Goal: Task Accomplishment & Management: Complete application form

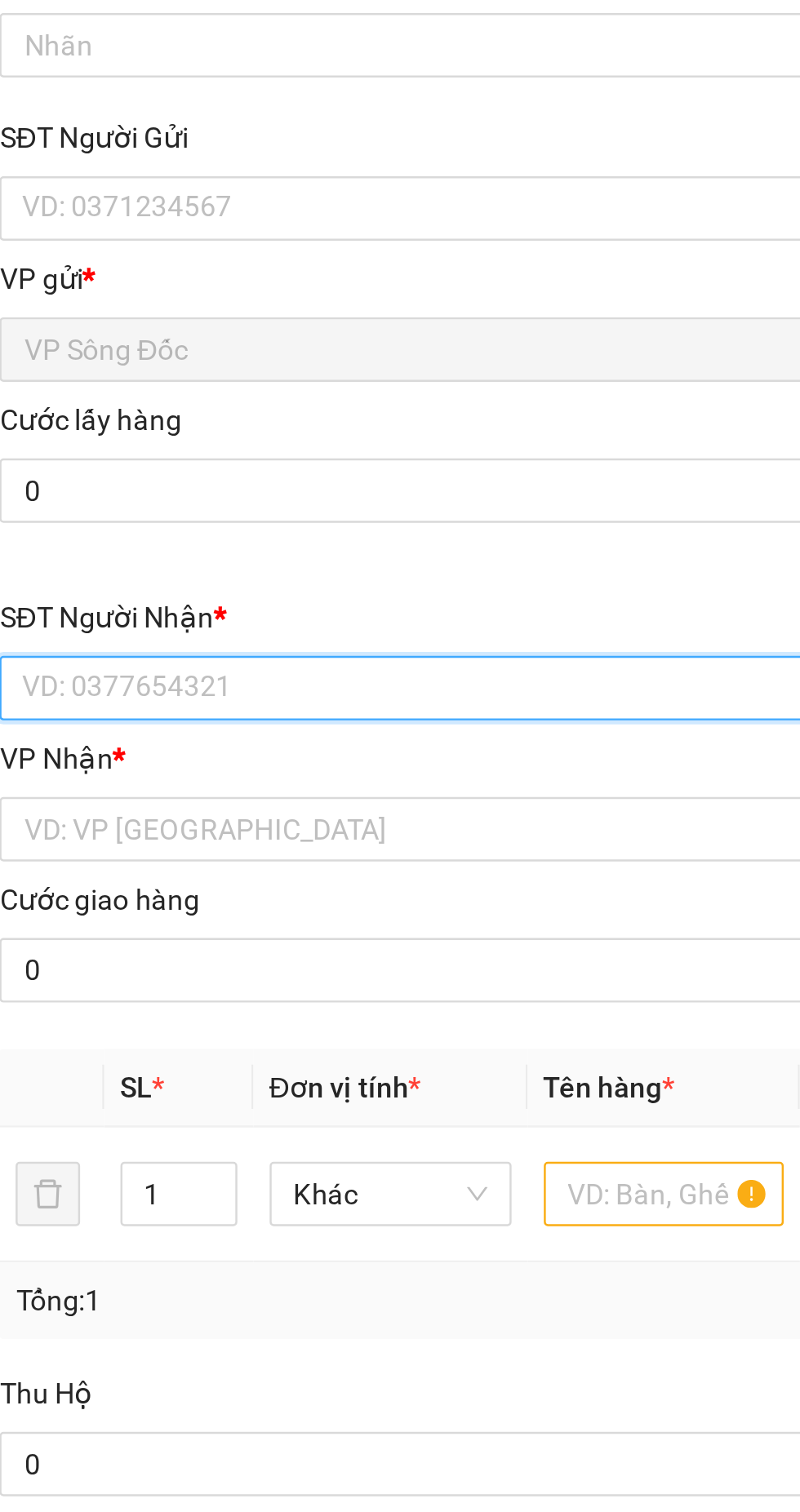
click at [122, 349] on input "SĐT Người Nhận *" at bounding box center [216, 357] width 361 height 26
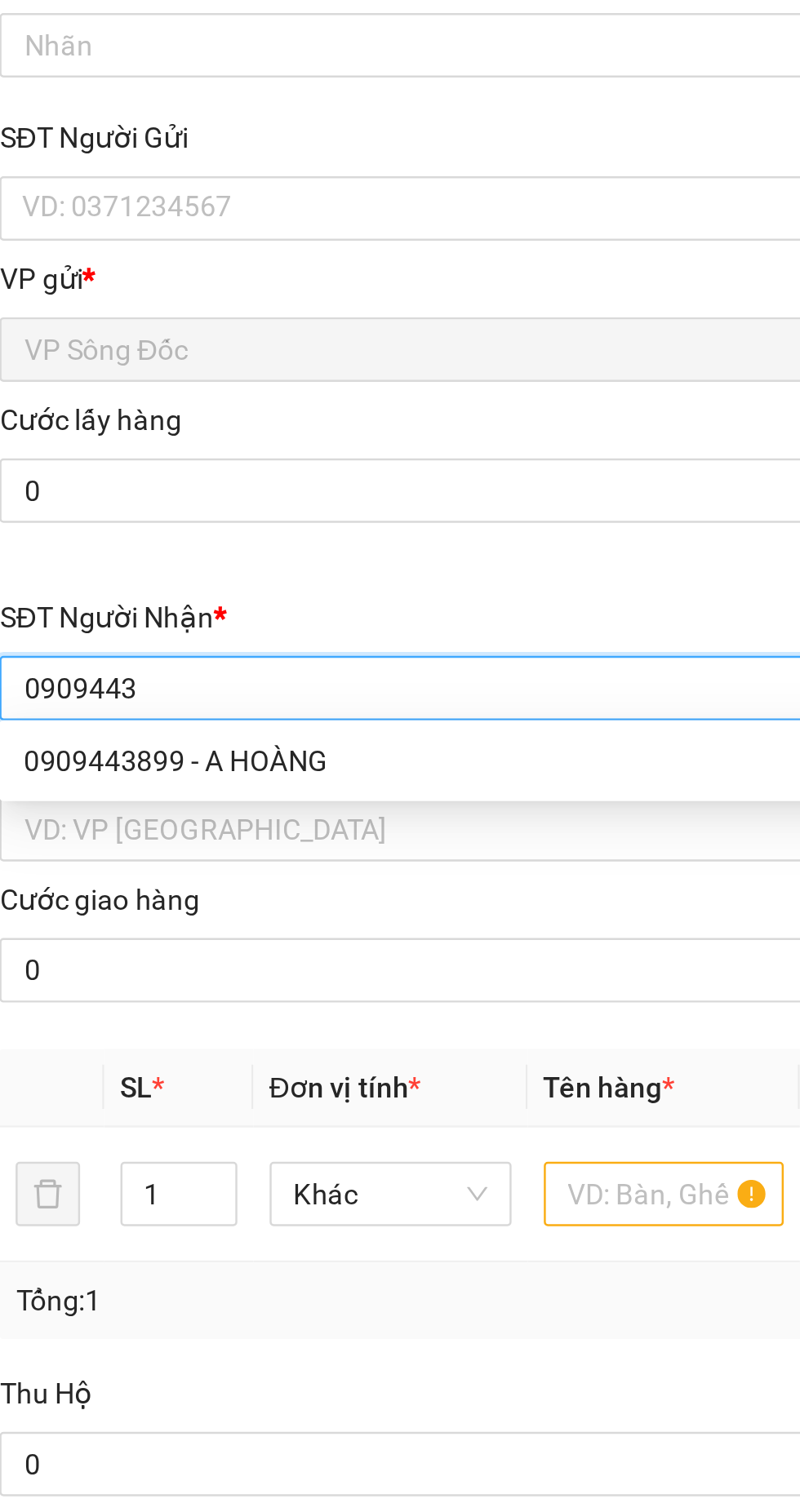
click at [117, 385] on div "0909443899 - A HOÀNG" at bounding box center [216, 387] width 341 height 18
type input "0909443899"
type input "A HOÀNG"
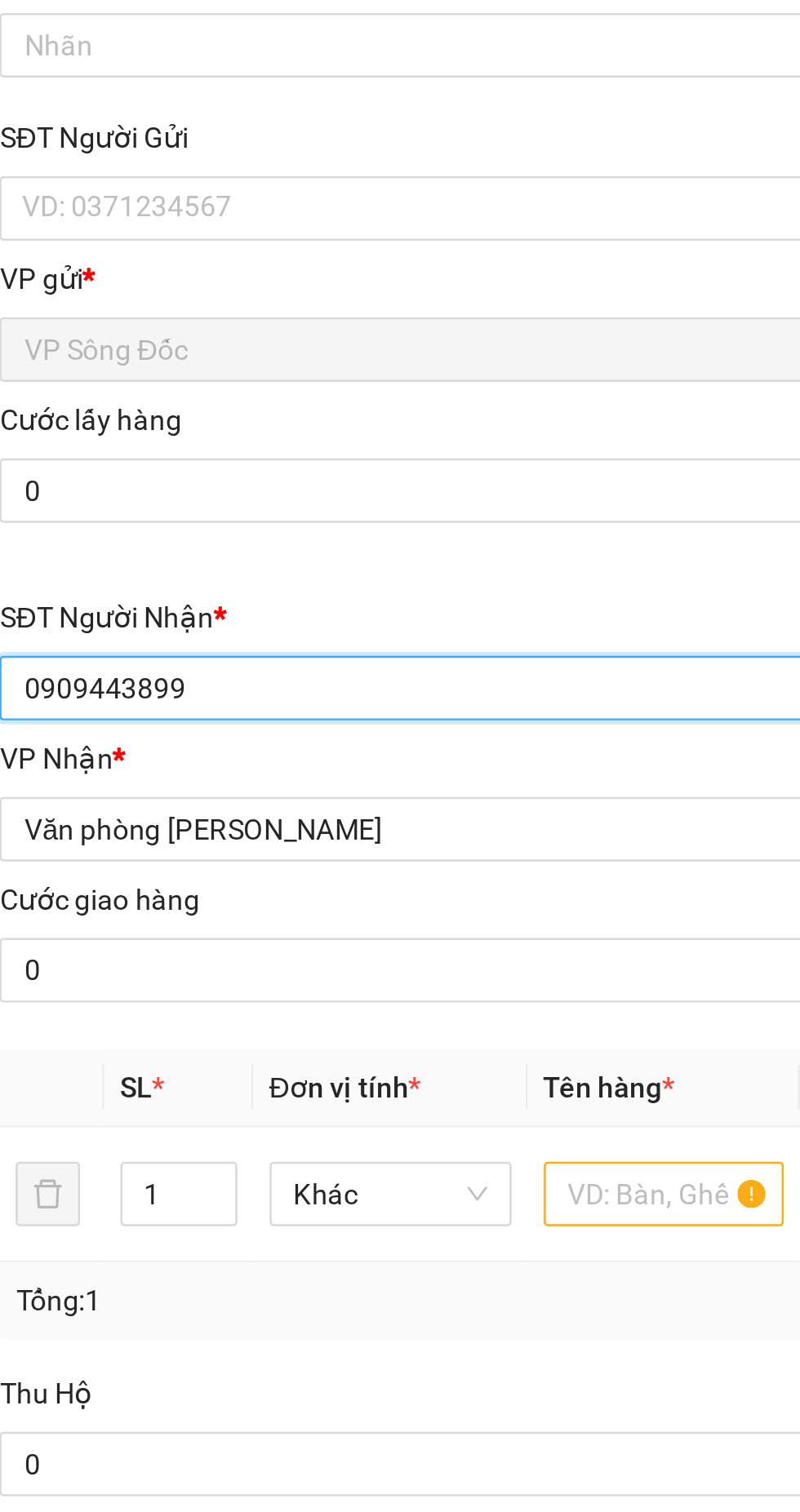
type input "0909443899"
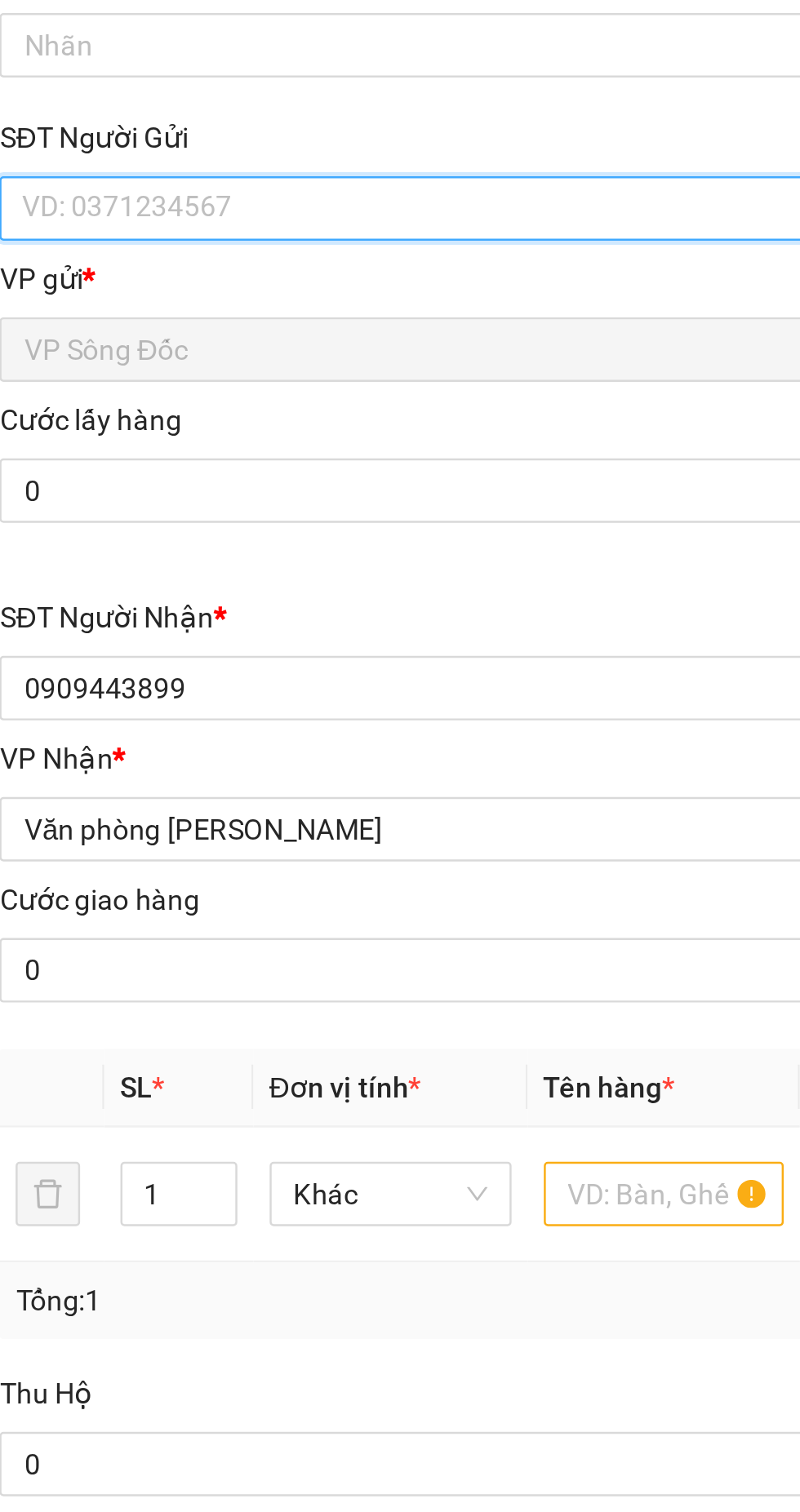
click at [89, 159] on input "SĐT Người Gửi" at bounding box center [216, 162] width 361 height 26
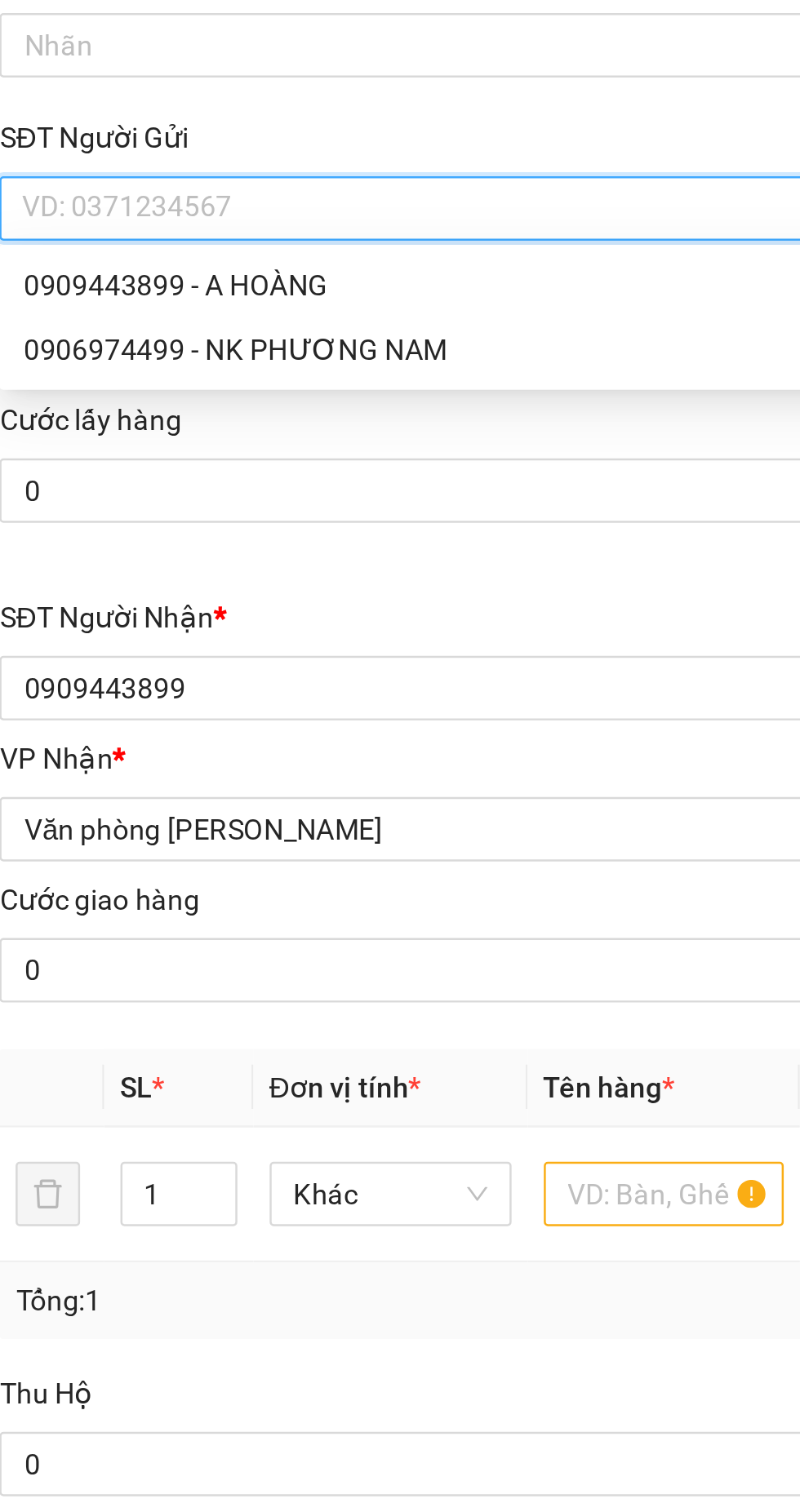
click at [131, 220] on div "0906974499 - NK PHƯƠNG NAM" at bounding box center [216, 221] width 341 height 18
type input "0906974499"
type input "NK PHƯƠNG NAM"
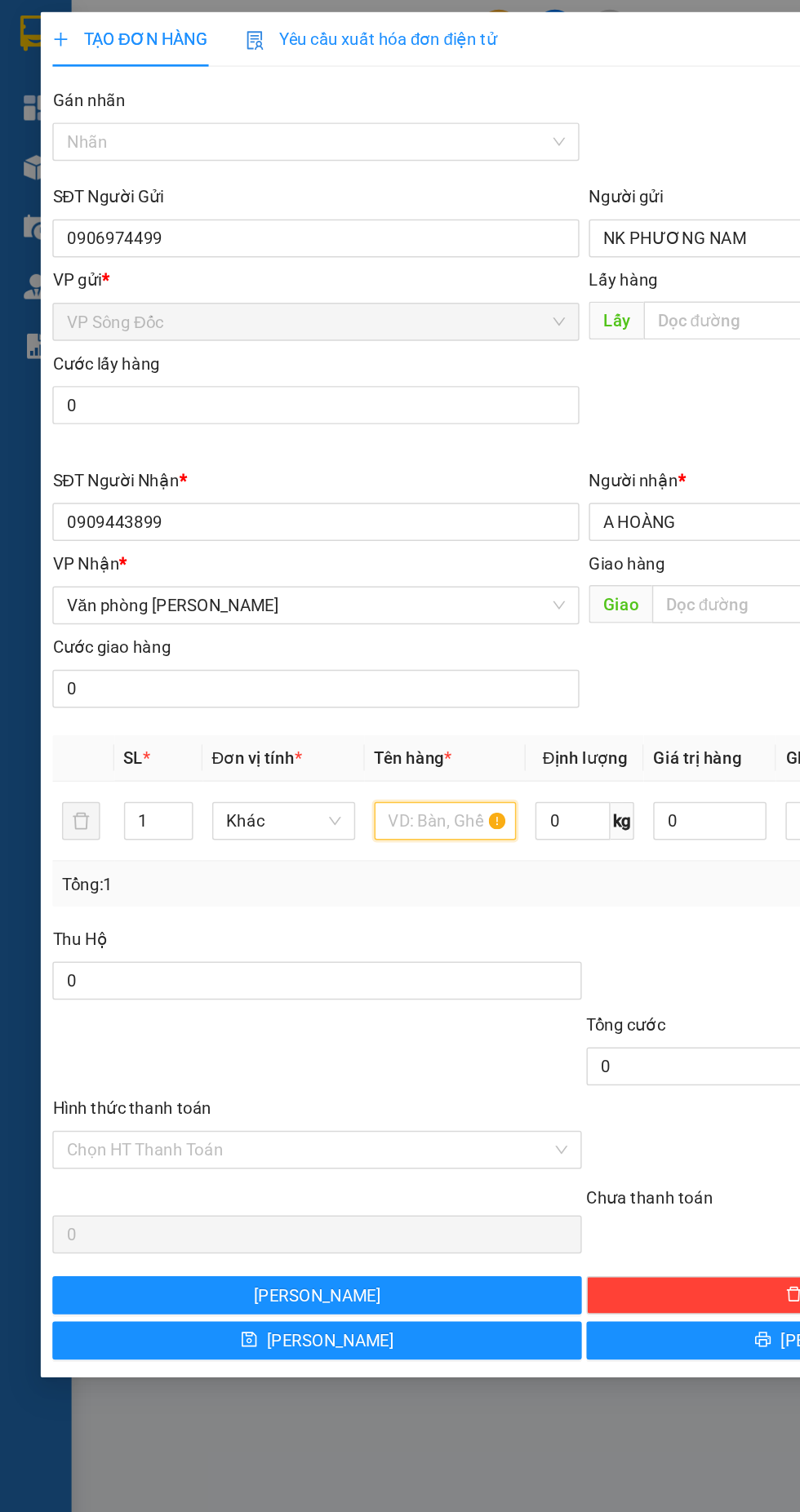
click at [276, 562] on input "text" at bounding box center [305, 561] width 98 height 26
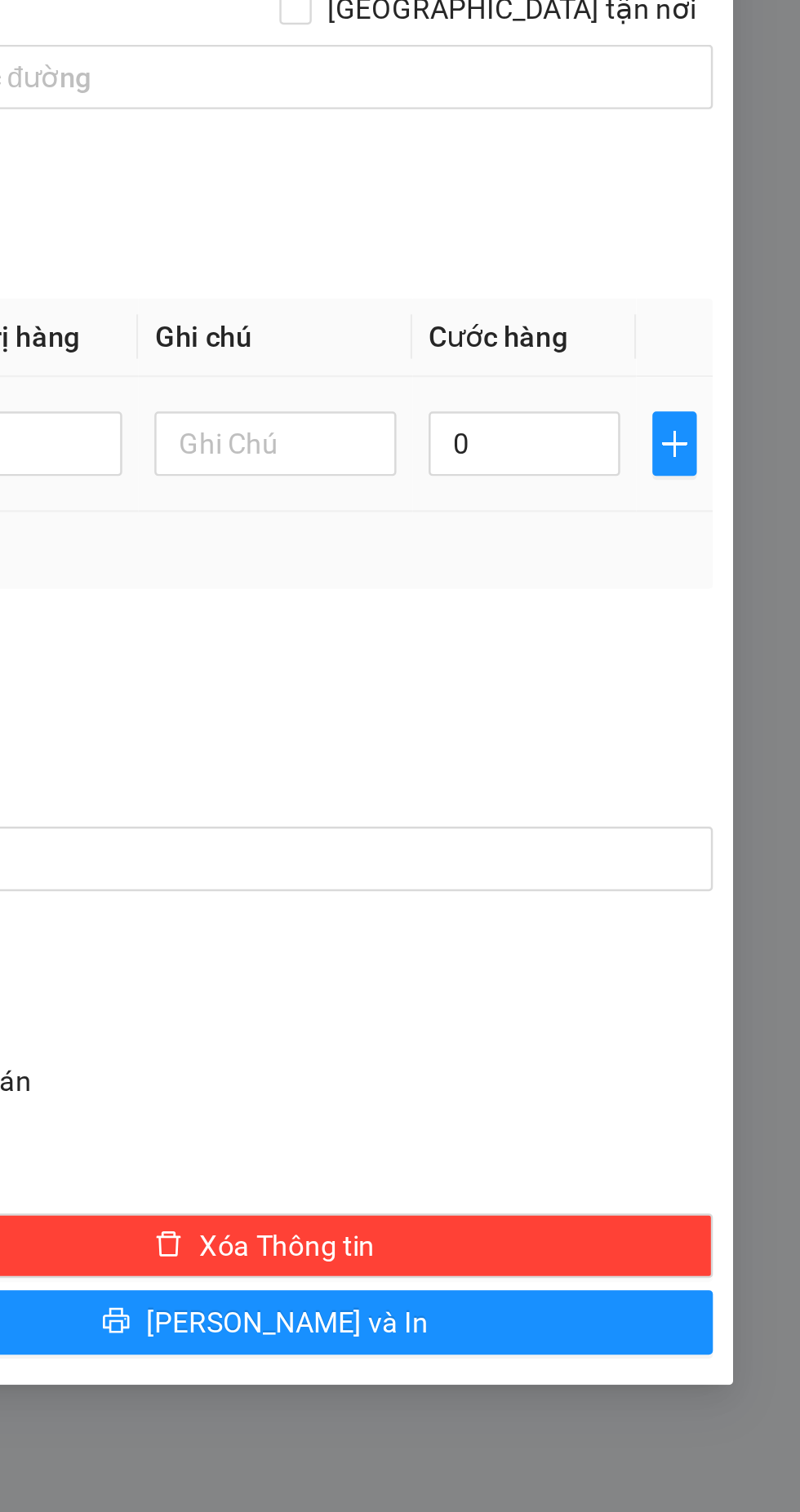
type input "Hộp nhỏ"
click at [673, 562] on input "0" at bounding box center [687, 561] width 77 height 26
type input "3"
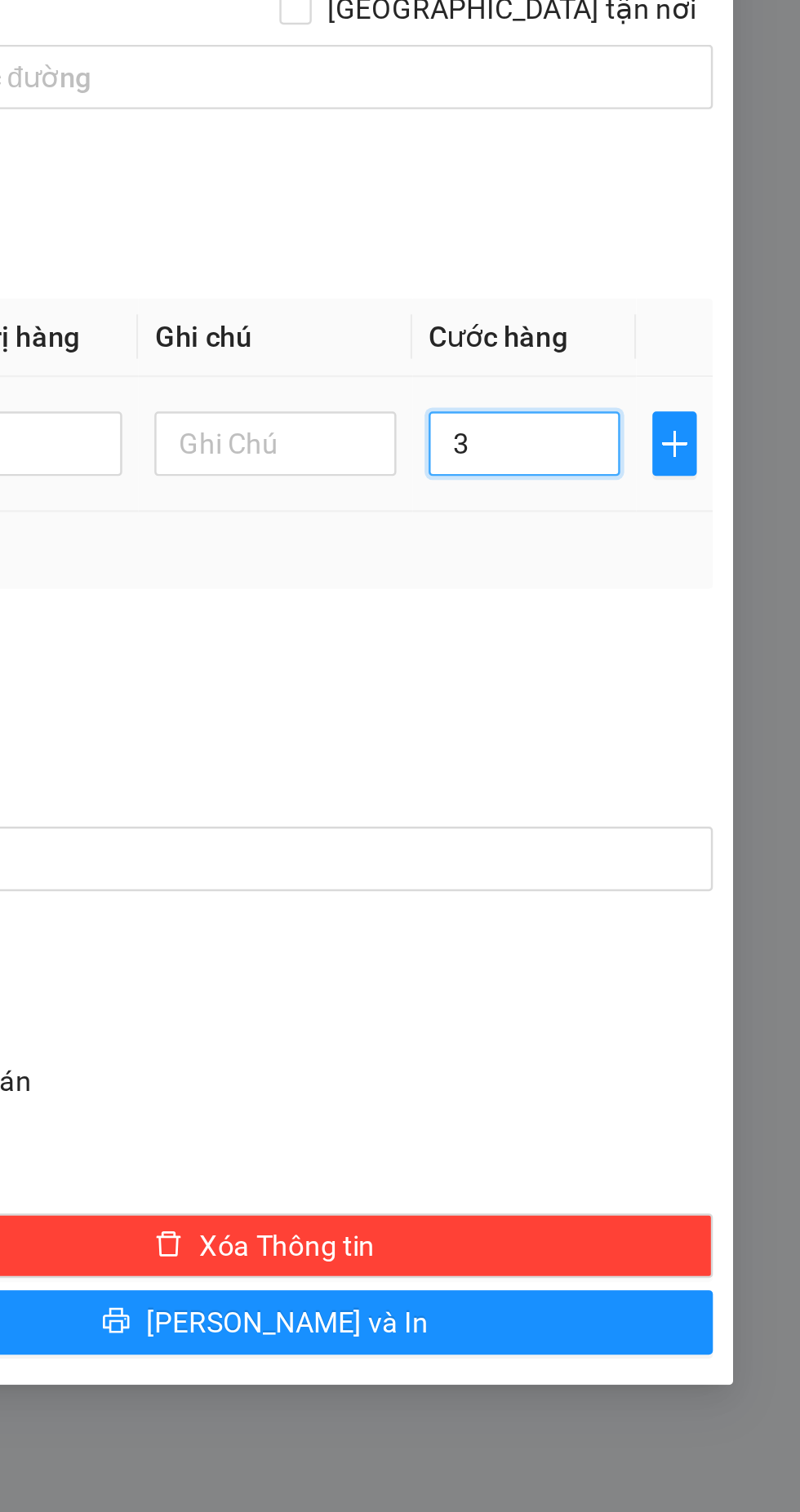
type input "30"
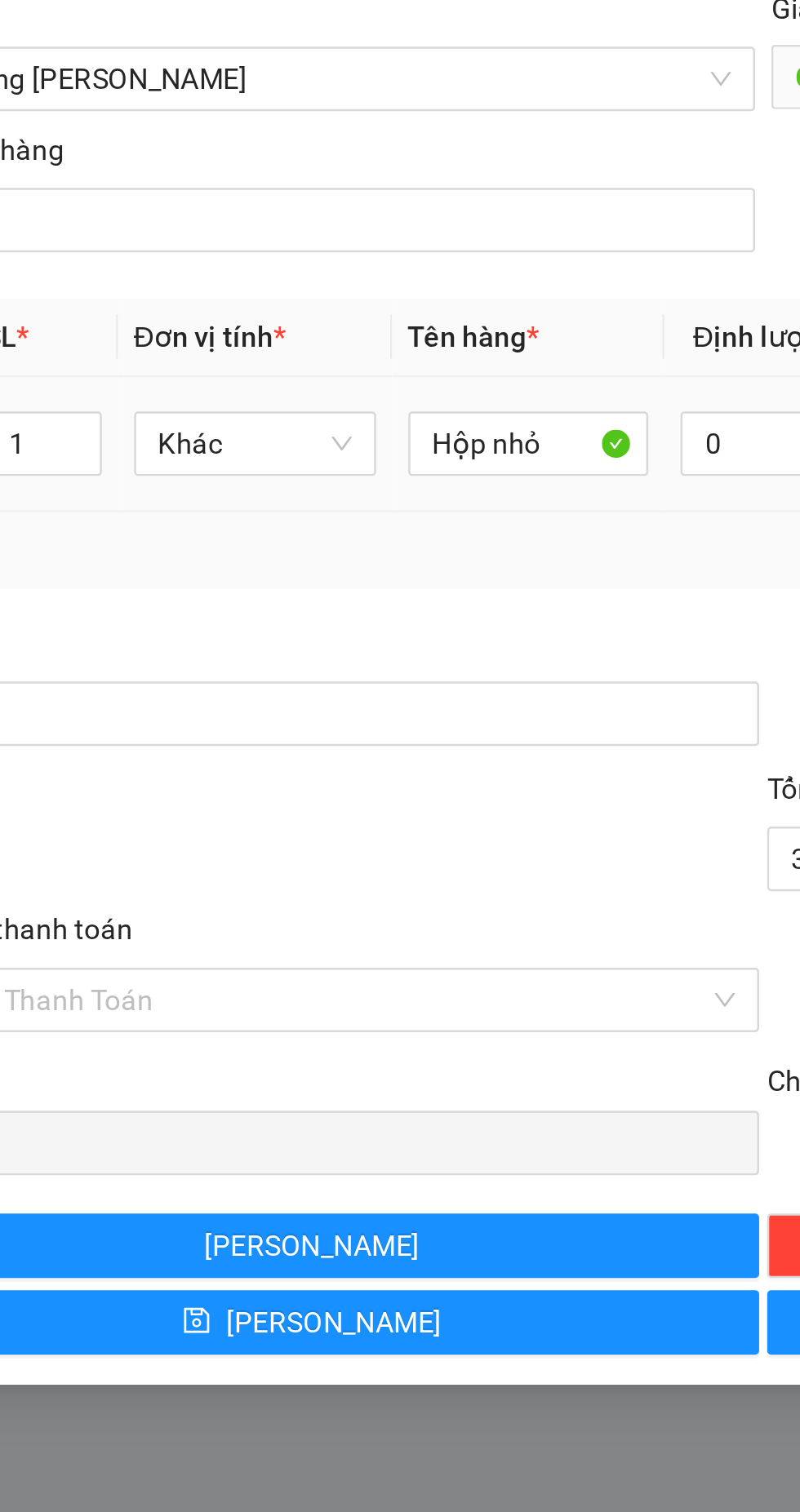
click at [341, 775] on input "Hình thức thanh toán" at bounding box center [211, 786] width 331 height 24
type input "30.000"
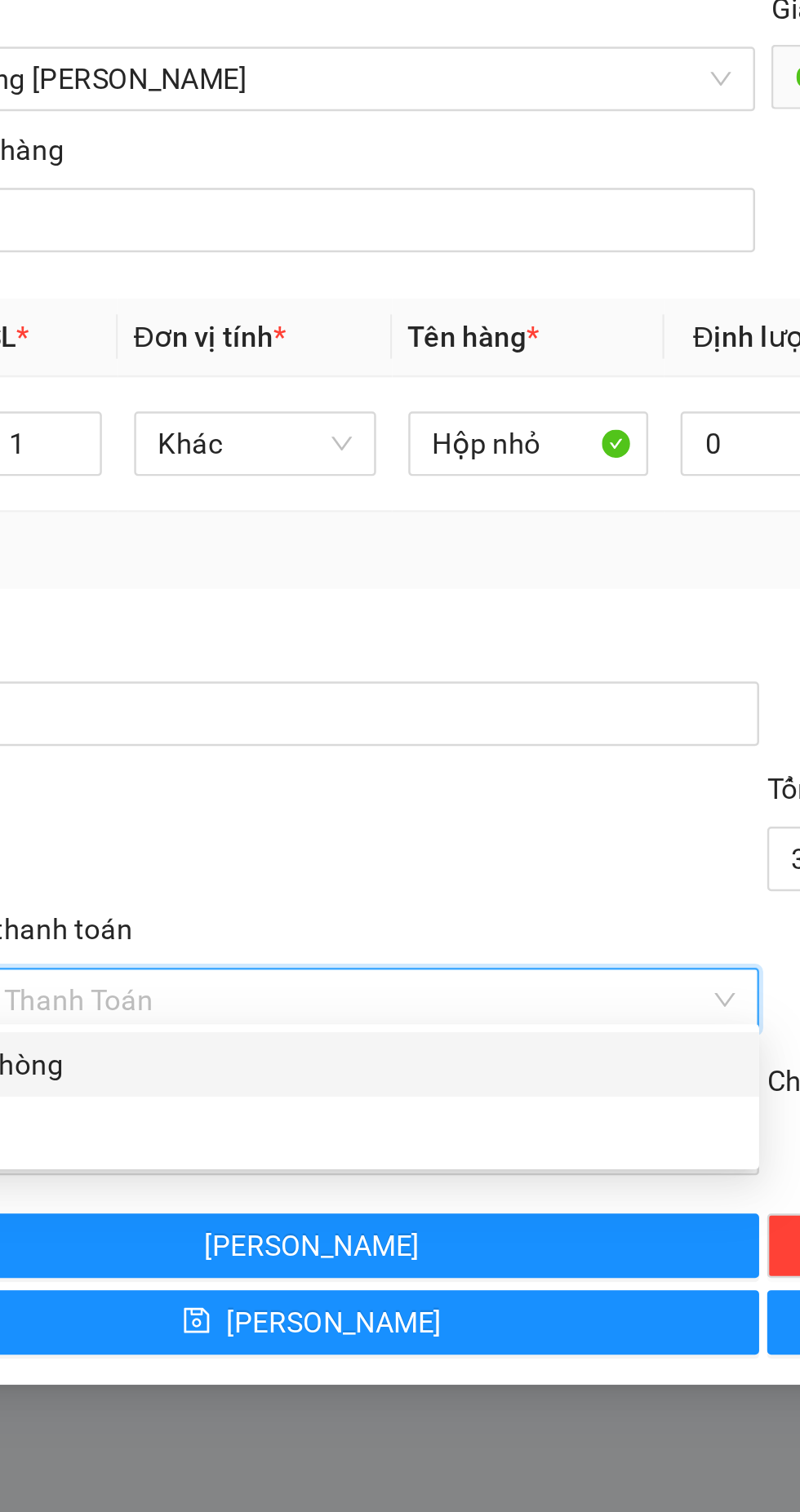
click at [329, 807] on div "Tại văn phòng" at bounding box center [217, 813] width 343 height 18
type input "0"
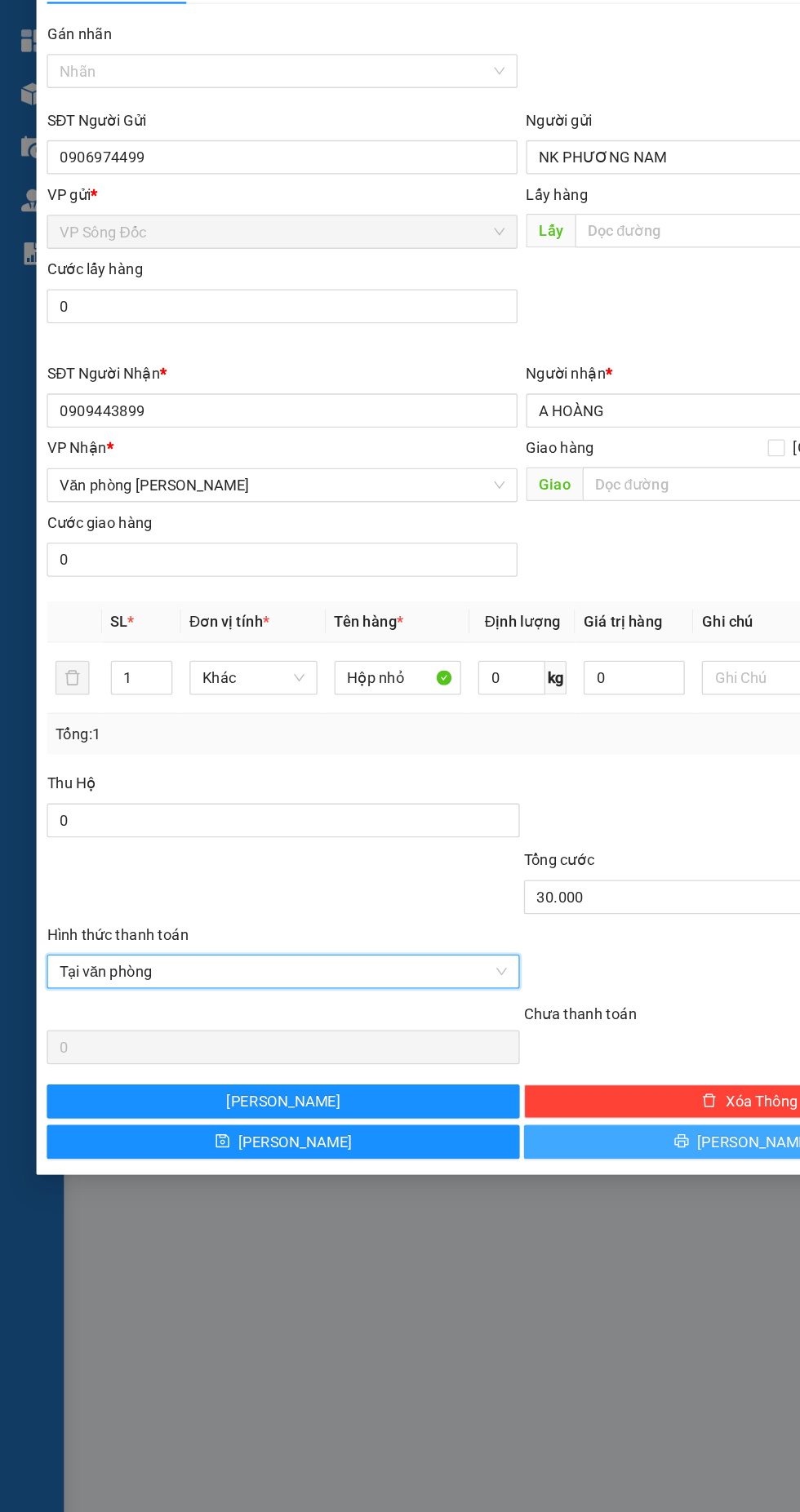
click at [528, 911] on icon "printer" at bounding box center [522, 917] width 12 height 12
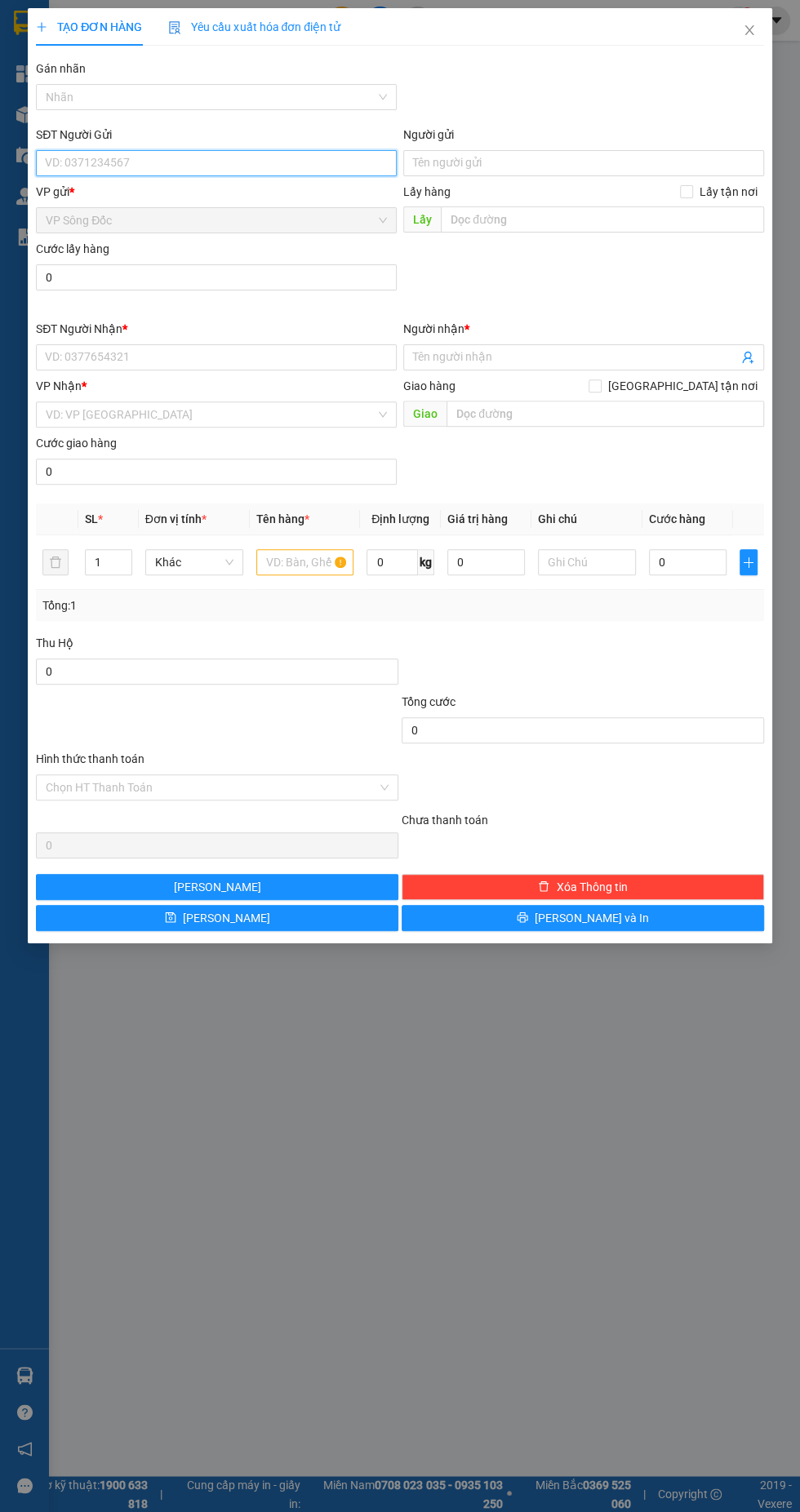
click at [159, 161] on input "SĐT Người Gửi" at bounding box center [216, 162] width 361 height 26
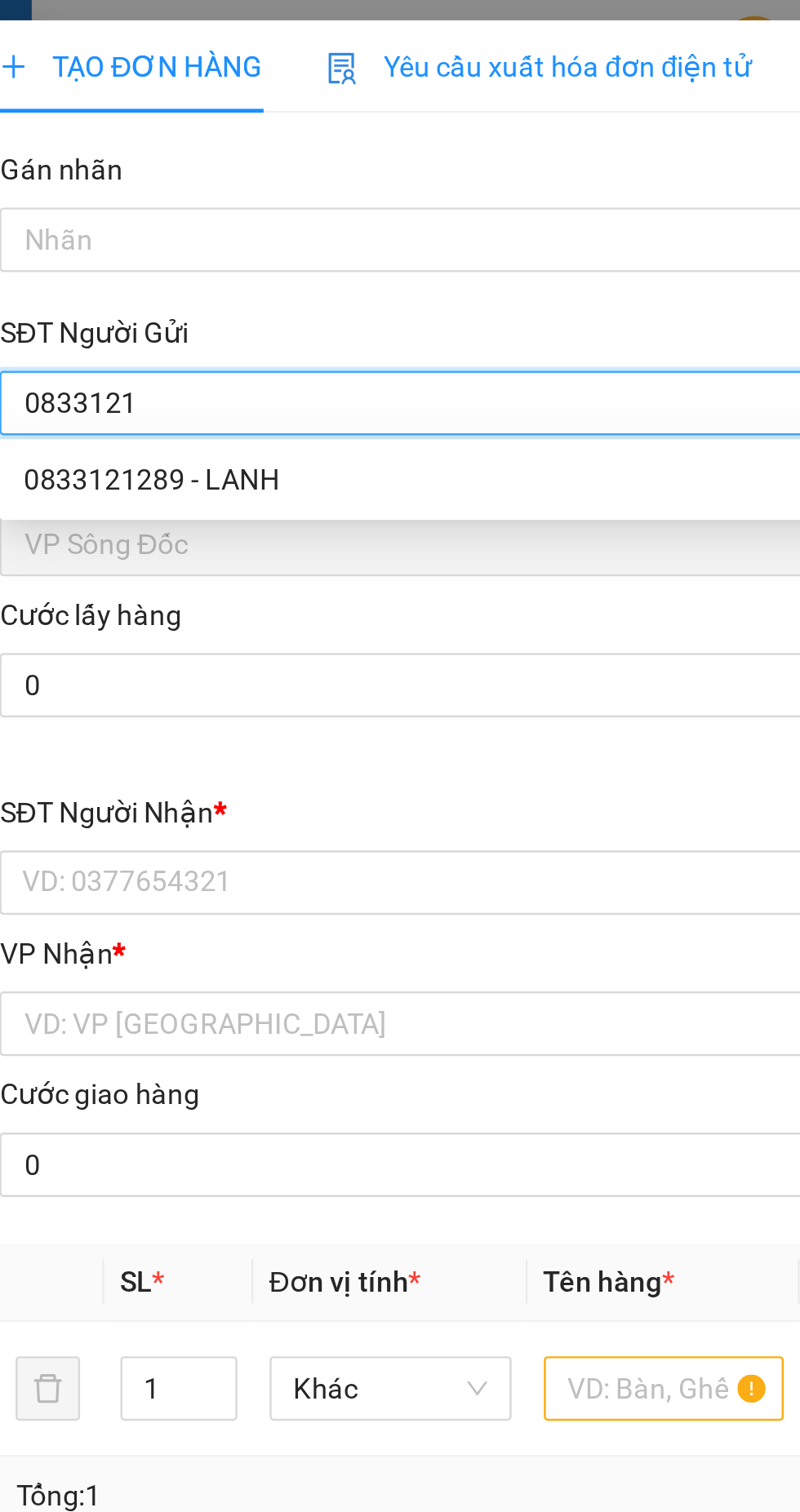
click at [140, 194] on div "0833121289 - LANH" at bounding box center [216, 195] width 341 height 18
type input "0833121289"
type input "LANH"
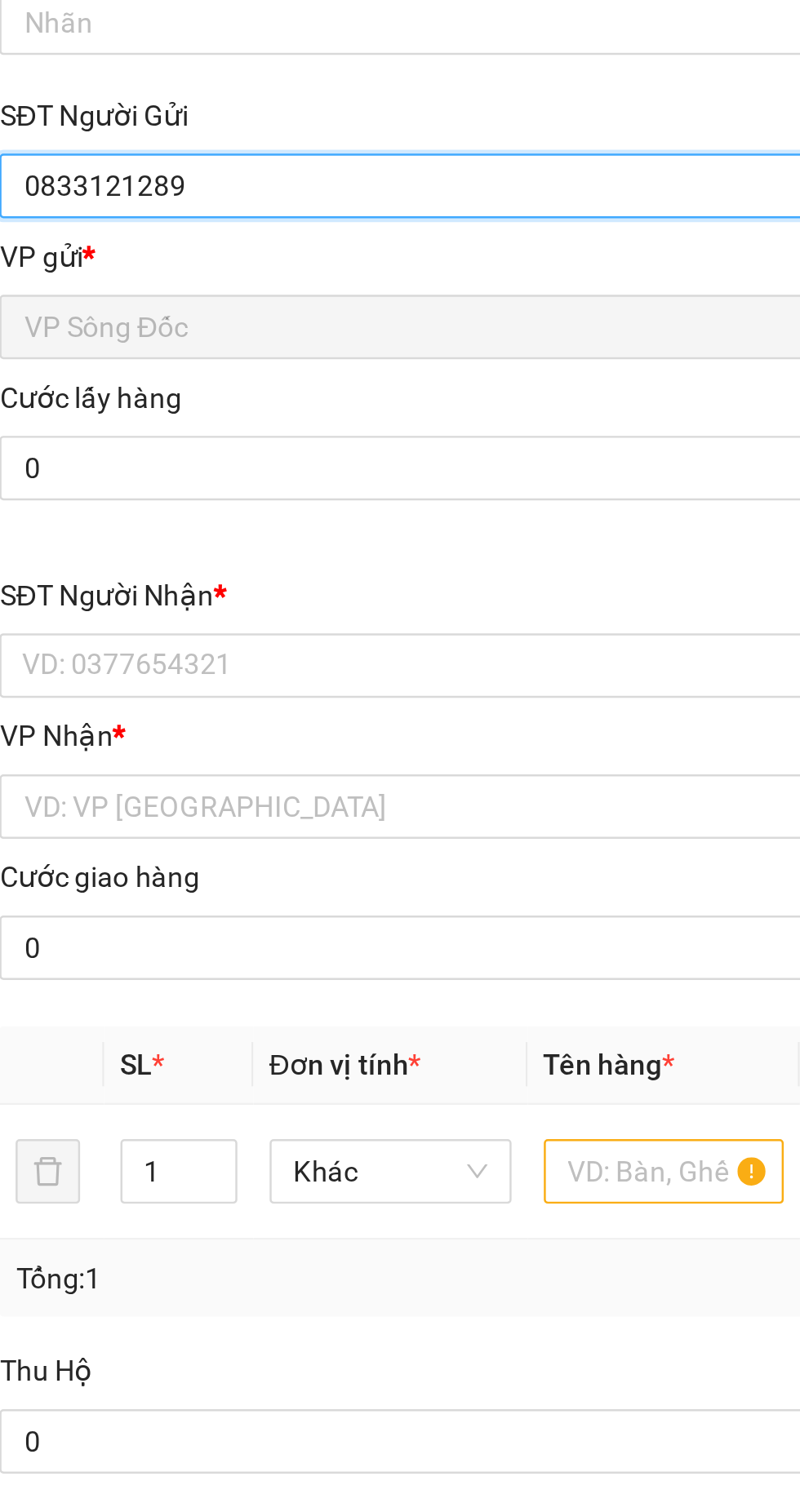
type input "0833121289"
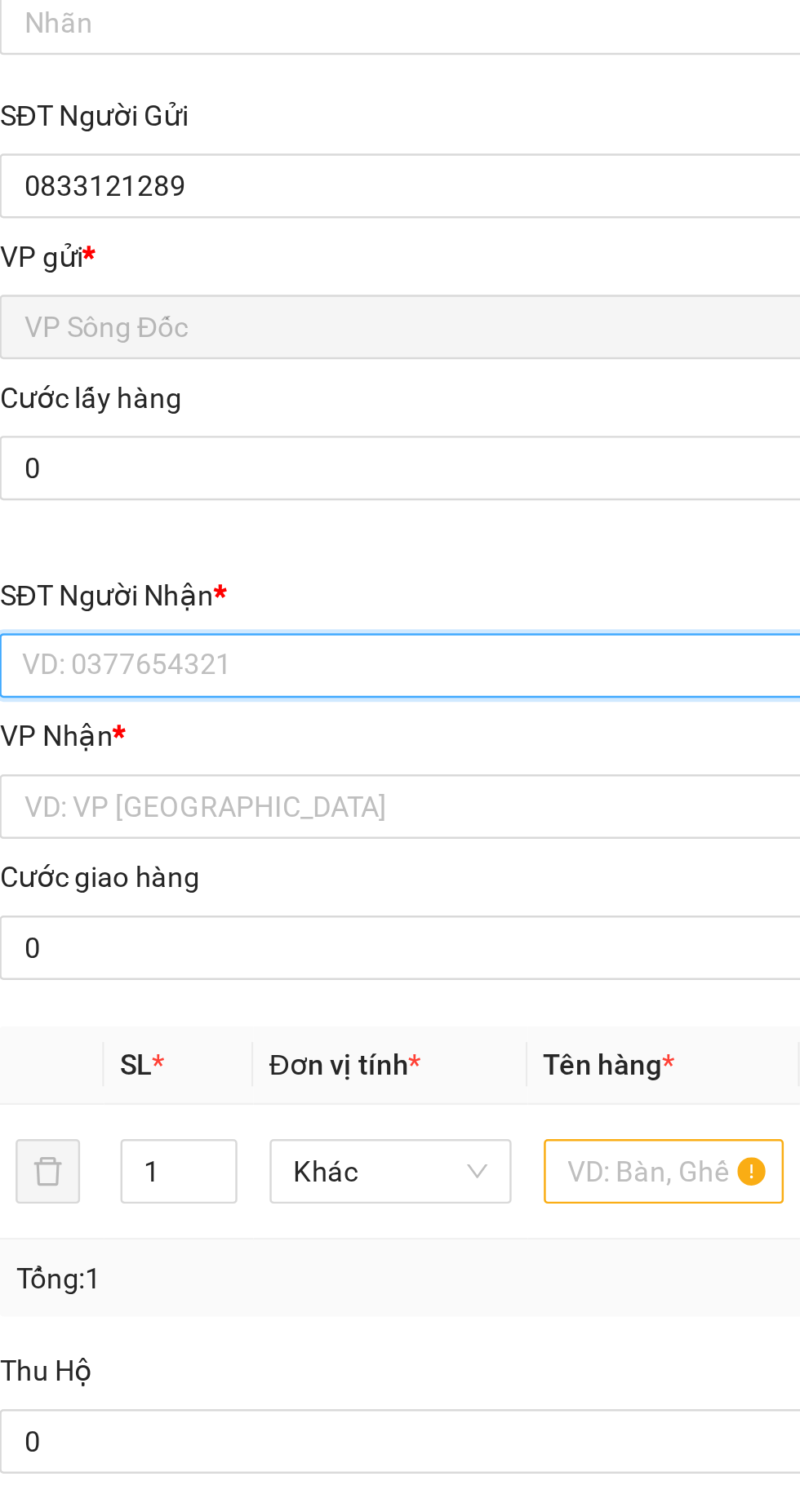
click at [141, 353] on input "SĐT Người Nhận *" at bounding box center [216, 357] width 361 height 26
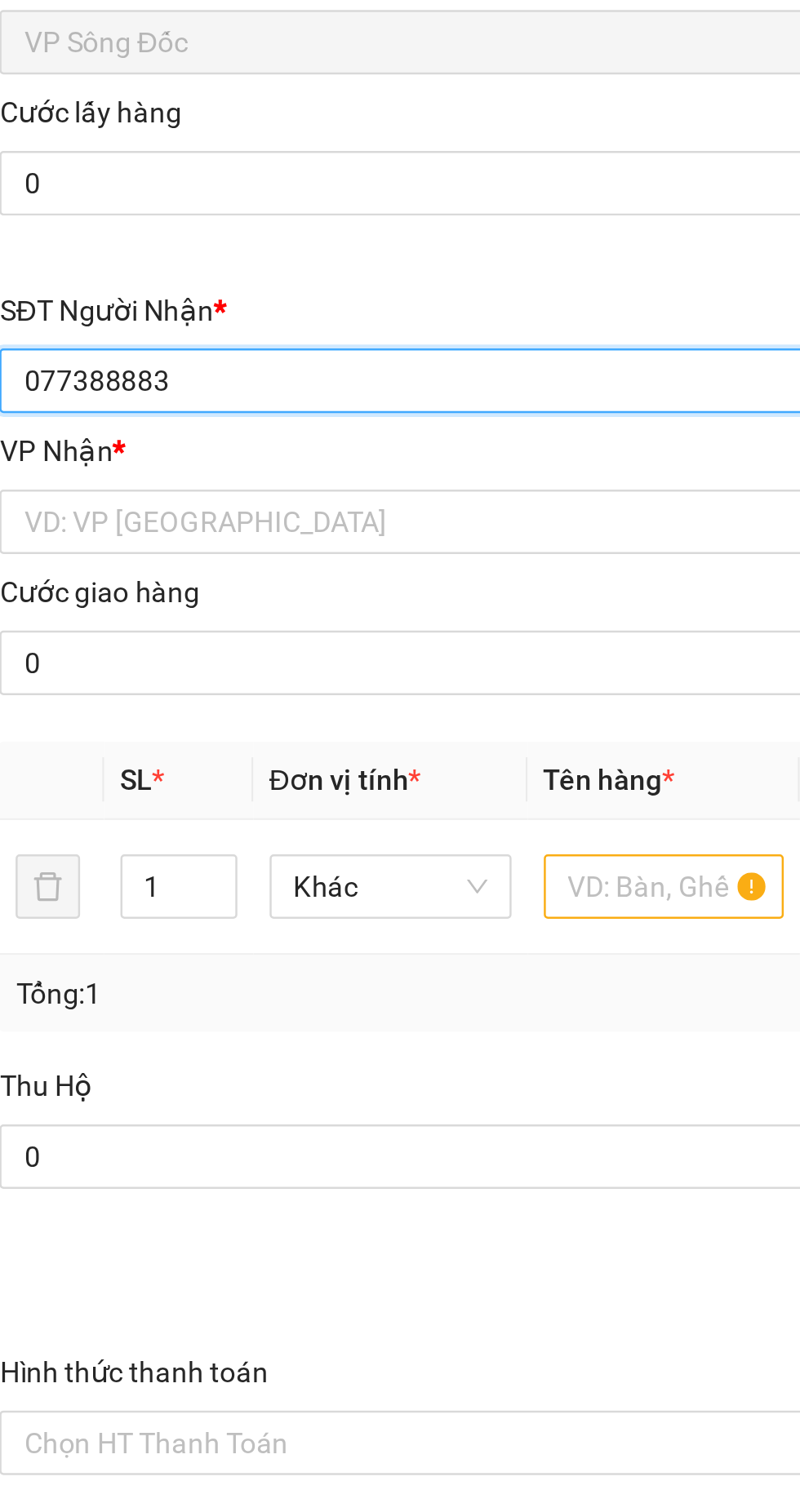
type input "0773888838"
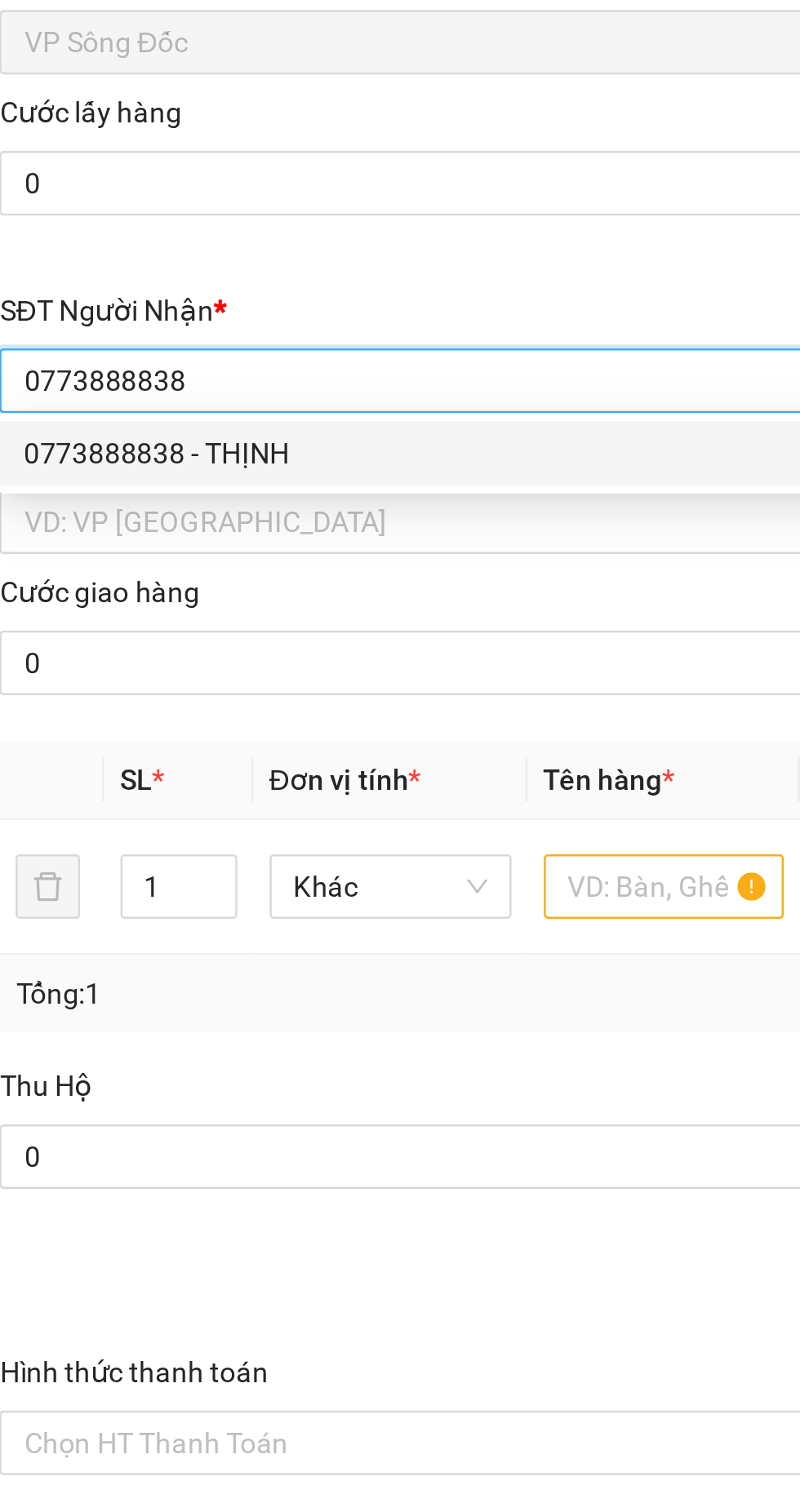
click at [160, 389] on div "0773888838 - THỊNH" at bounding box center [216, 387] width 341 height 18
type input "THỊNH"
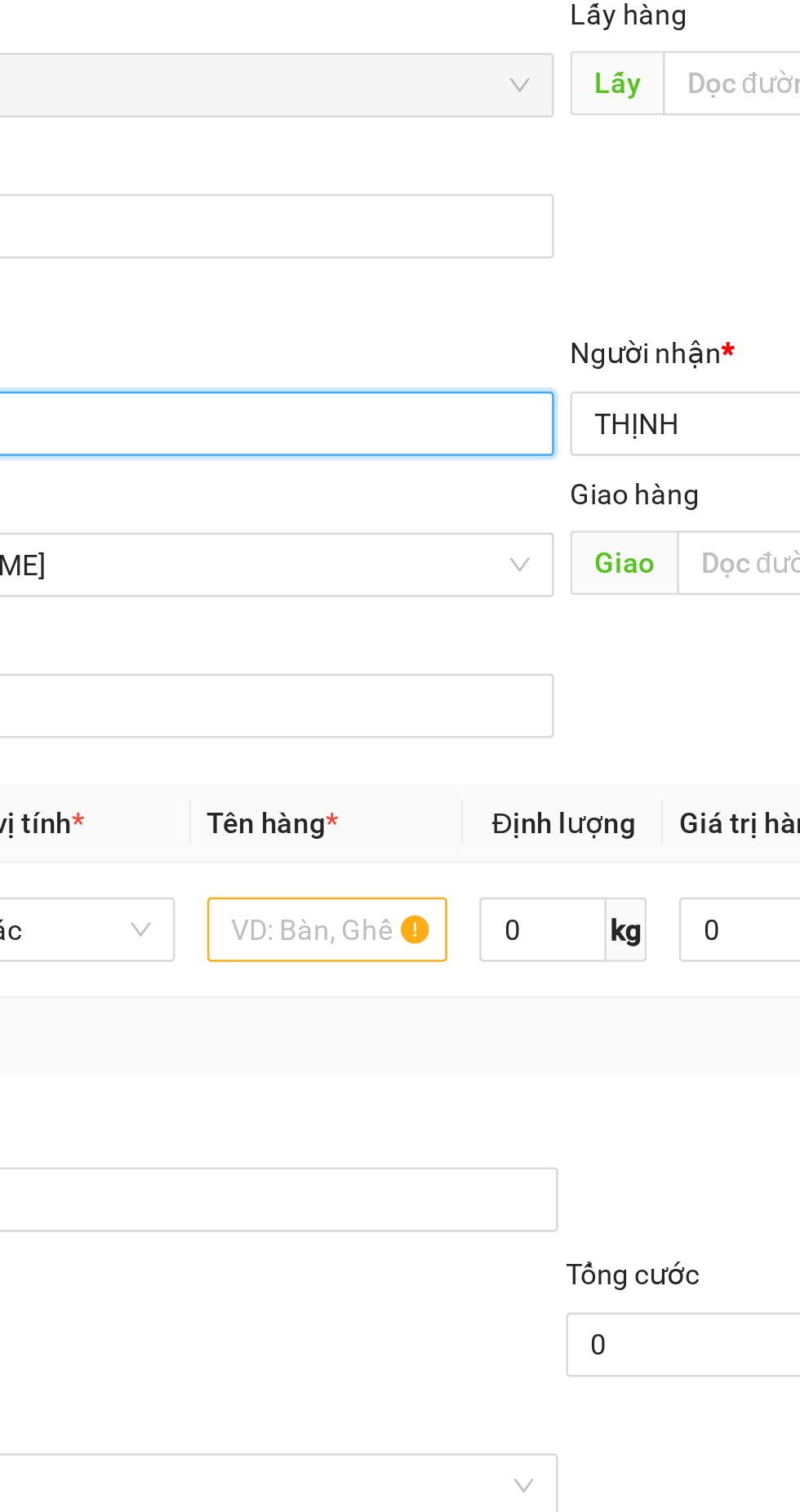
type input "0773888838"
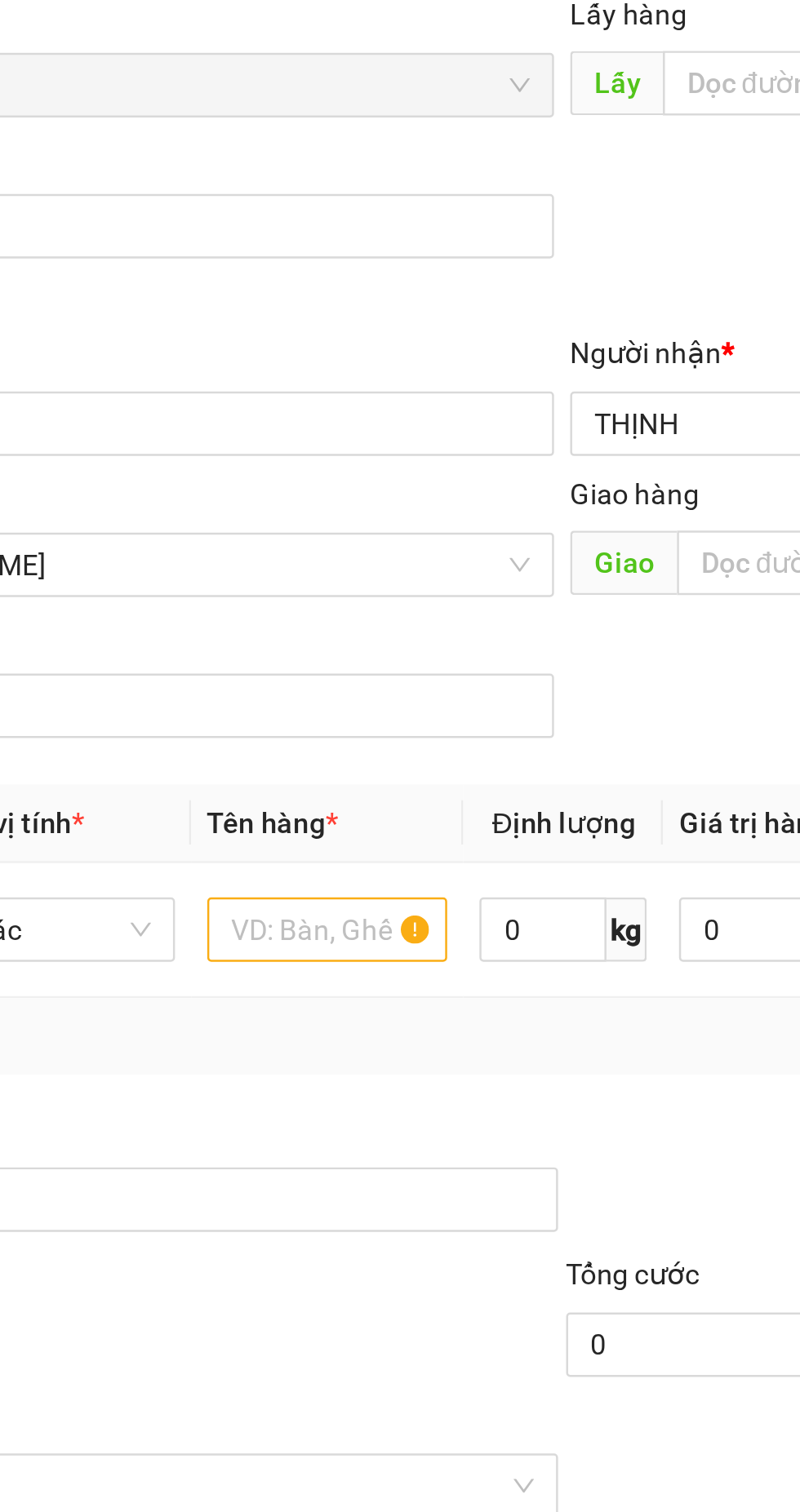
click at [459, 353] on input "THỊNH" at bounding box center [575, 358] width 325 height 18
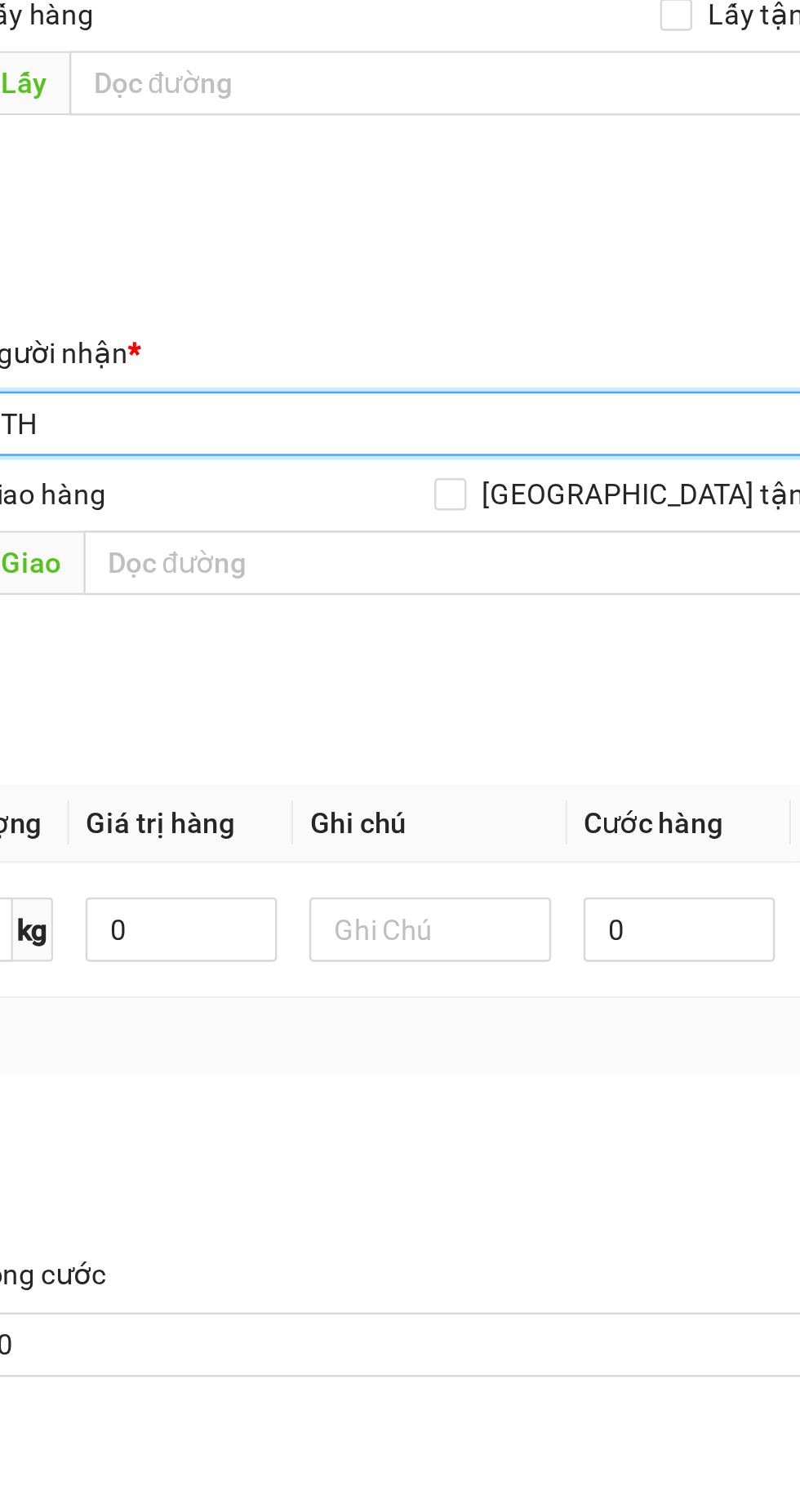
type input "T"
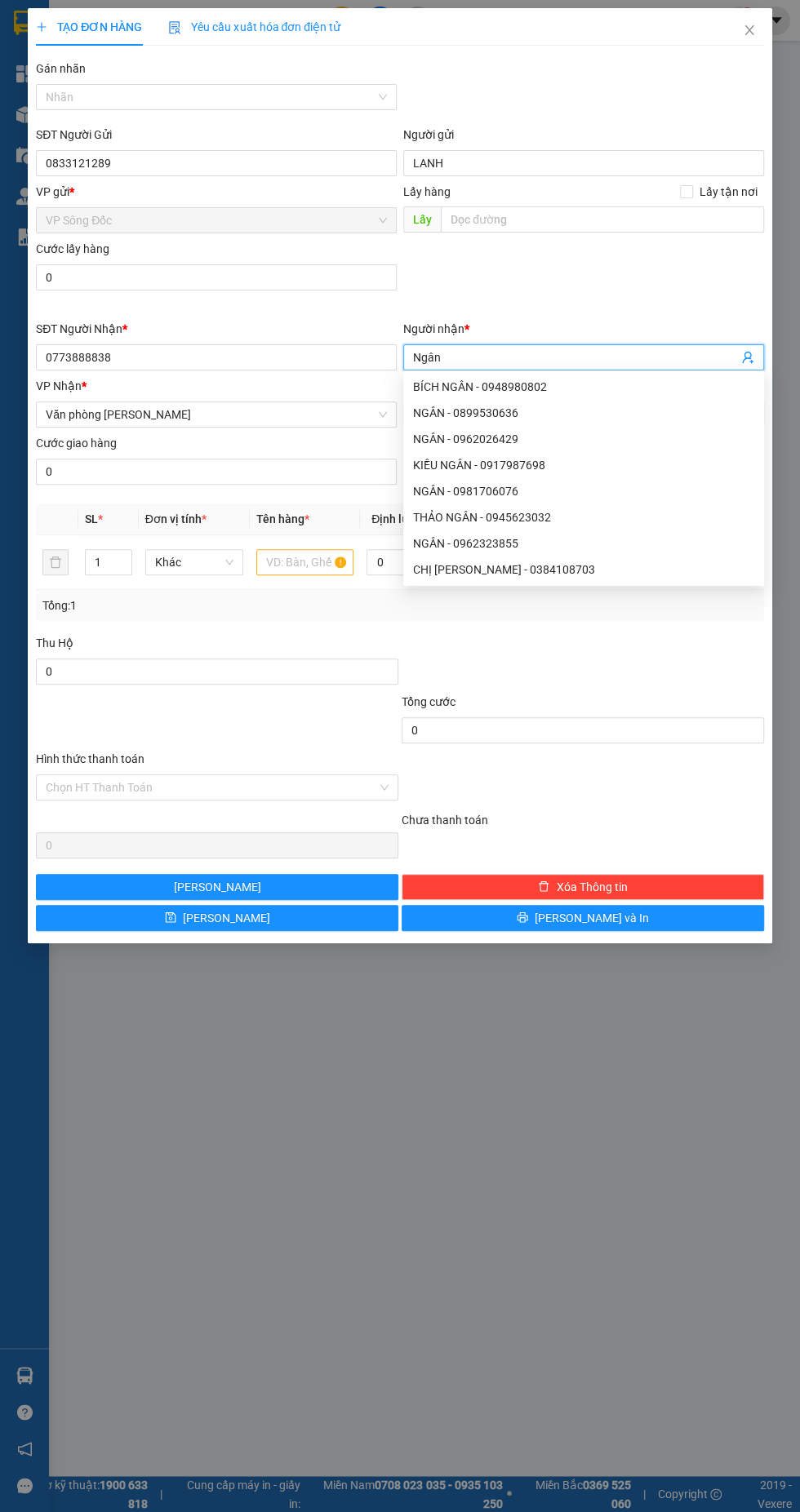
type input "Ngân"
click at [302, 559] on input "text" at bounding box center [305, 561] width 98 height 26
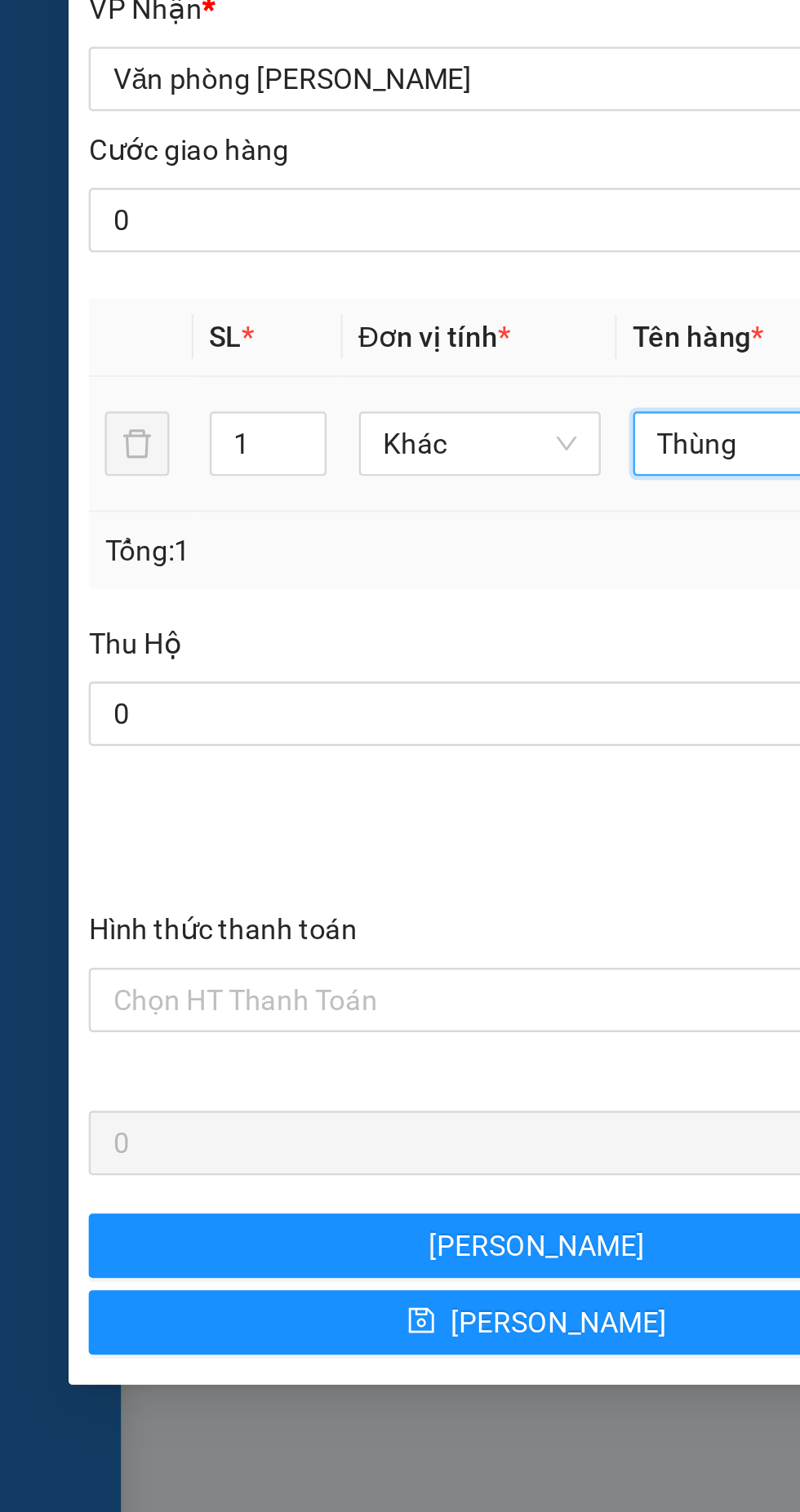
type input "Thùng"
click at [105, 560] on input "1" at bounding box center [109, 561] width 46 height 24
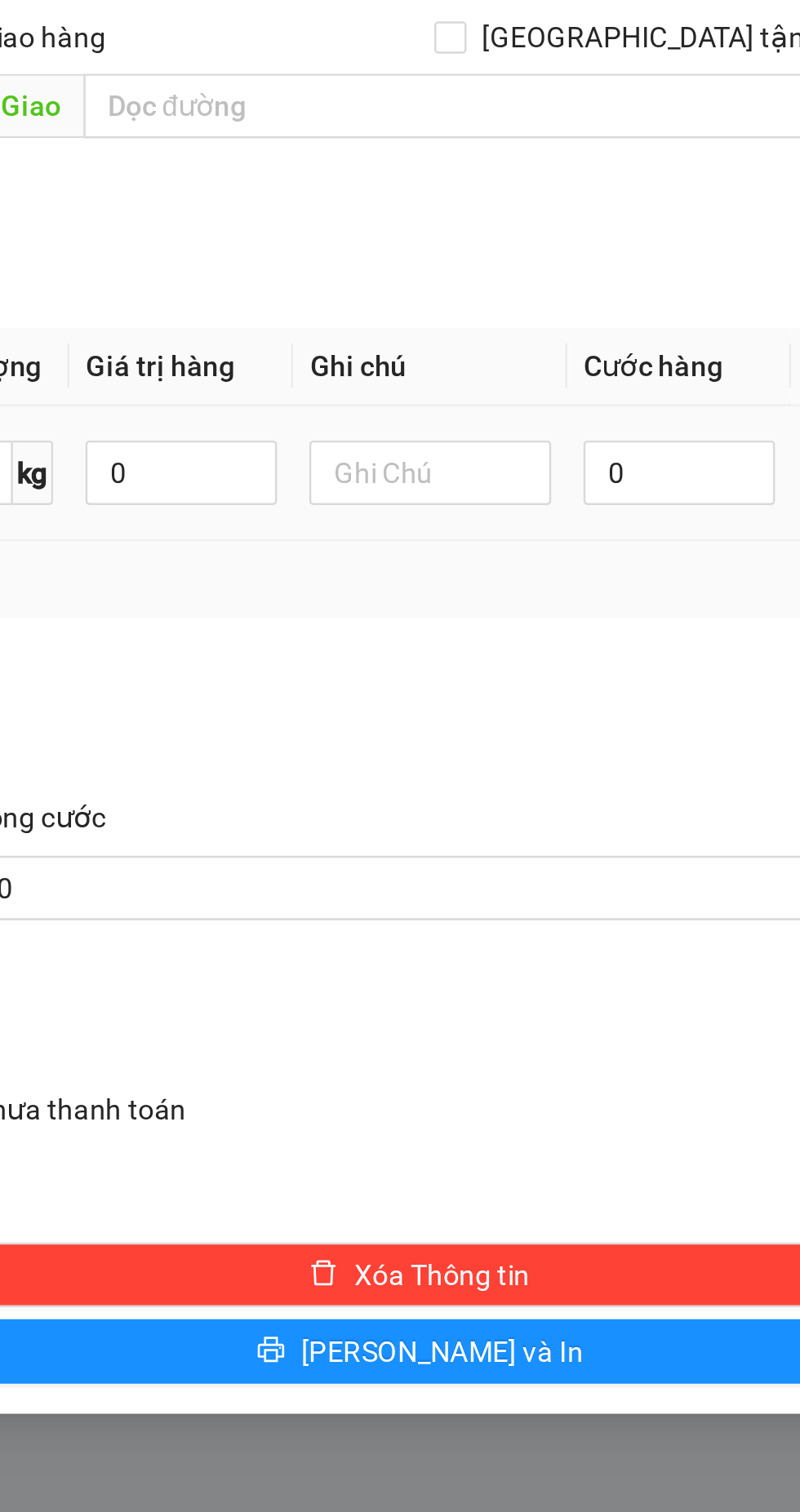
type input "2"
click at [675, 557] on input "0" at bounding box center [687, 561] width 77 height 26
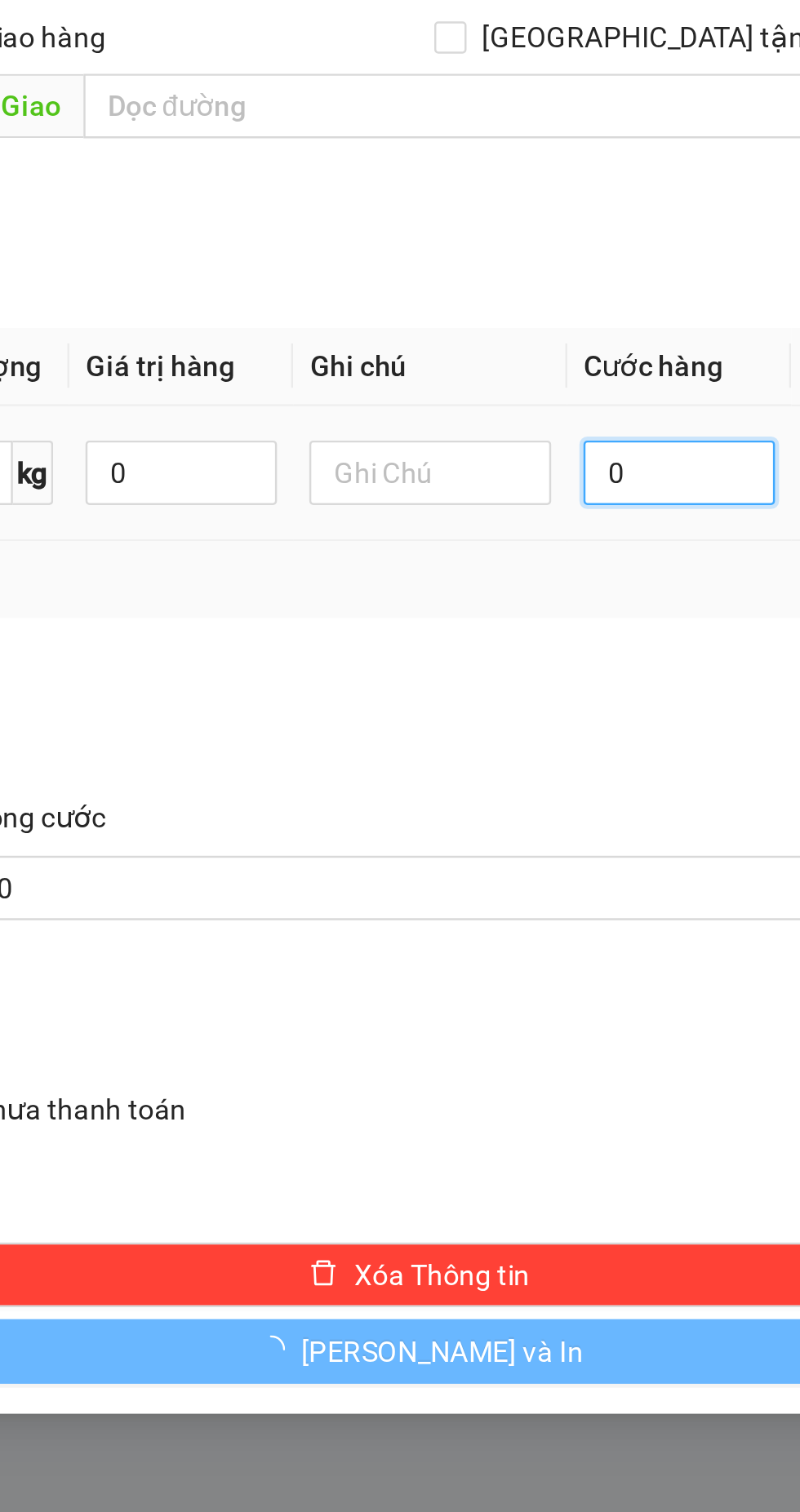
type input "2"
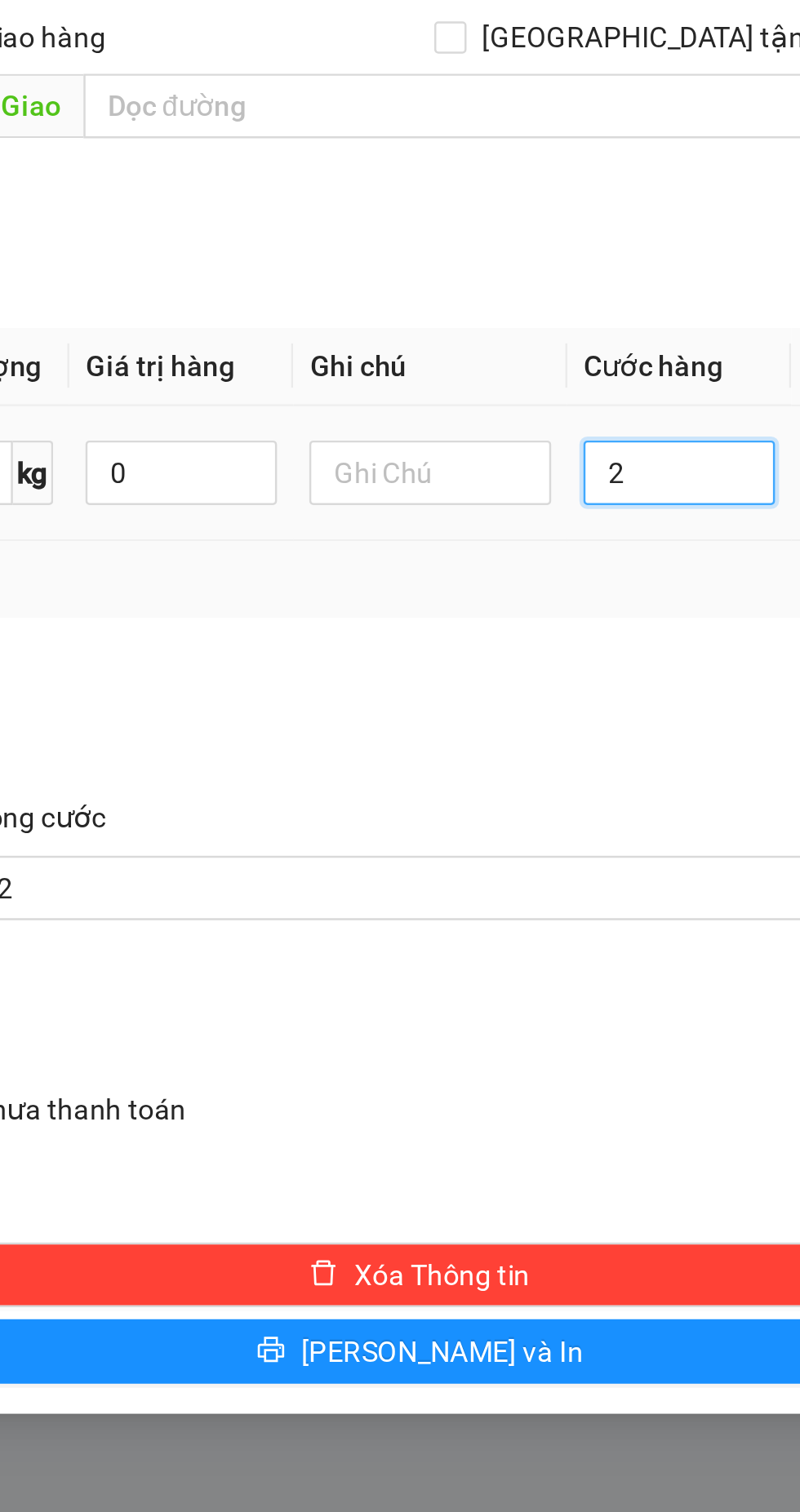
type input "2"
type input "20"
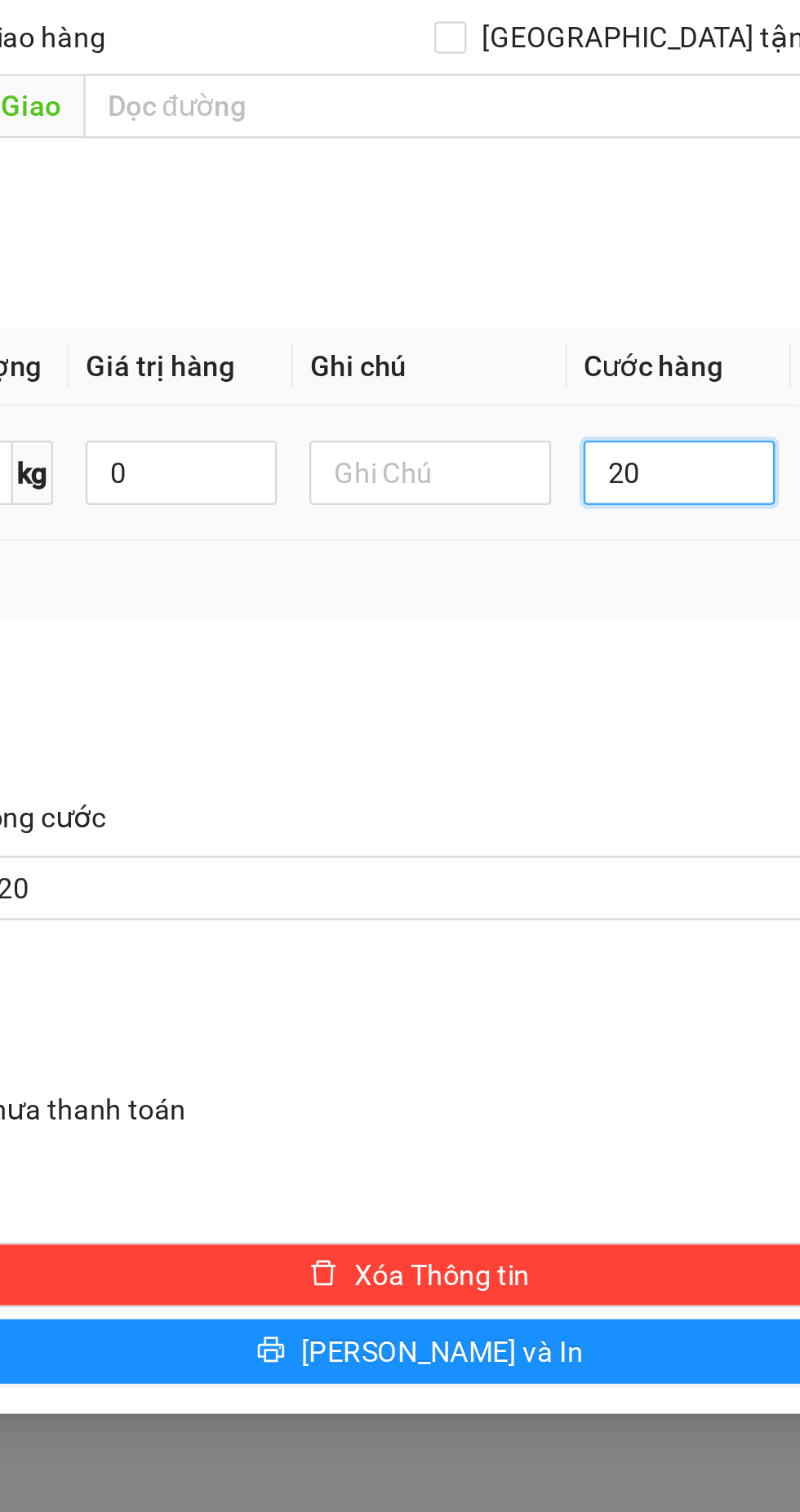
type input "200"
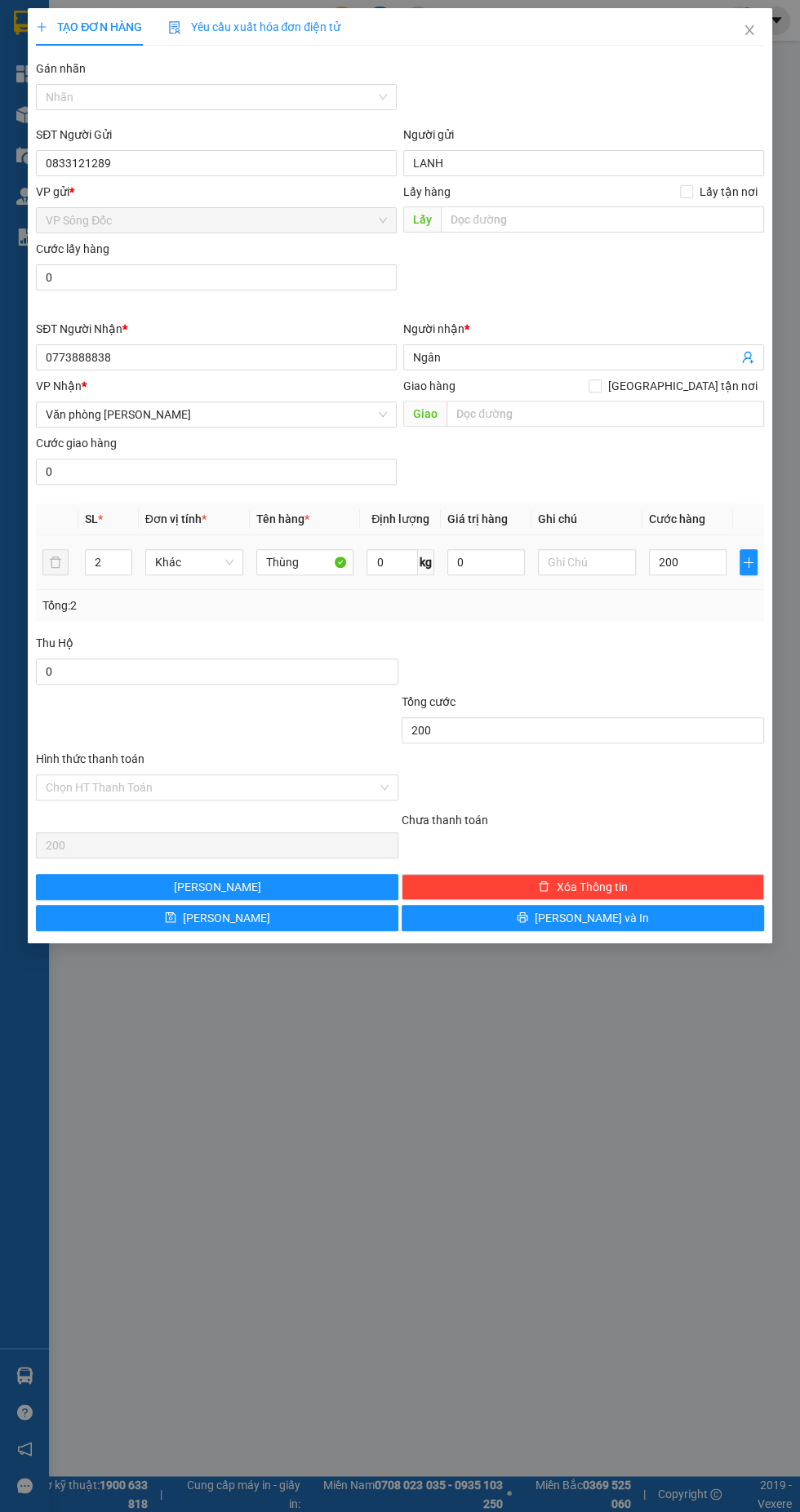
click at [300, 786] on input "Hình thức thanh toán" at bounding box center [211, 786] width 331 height 24
type input "200.000"
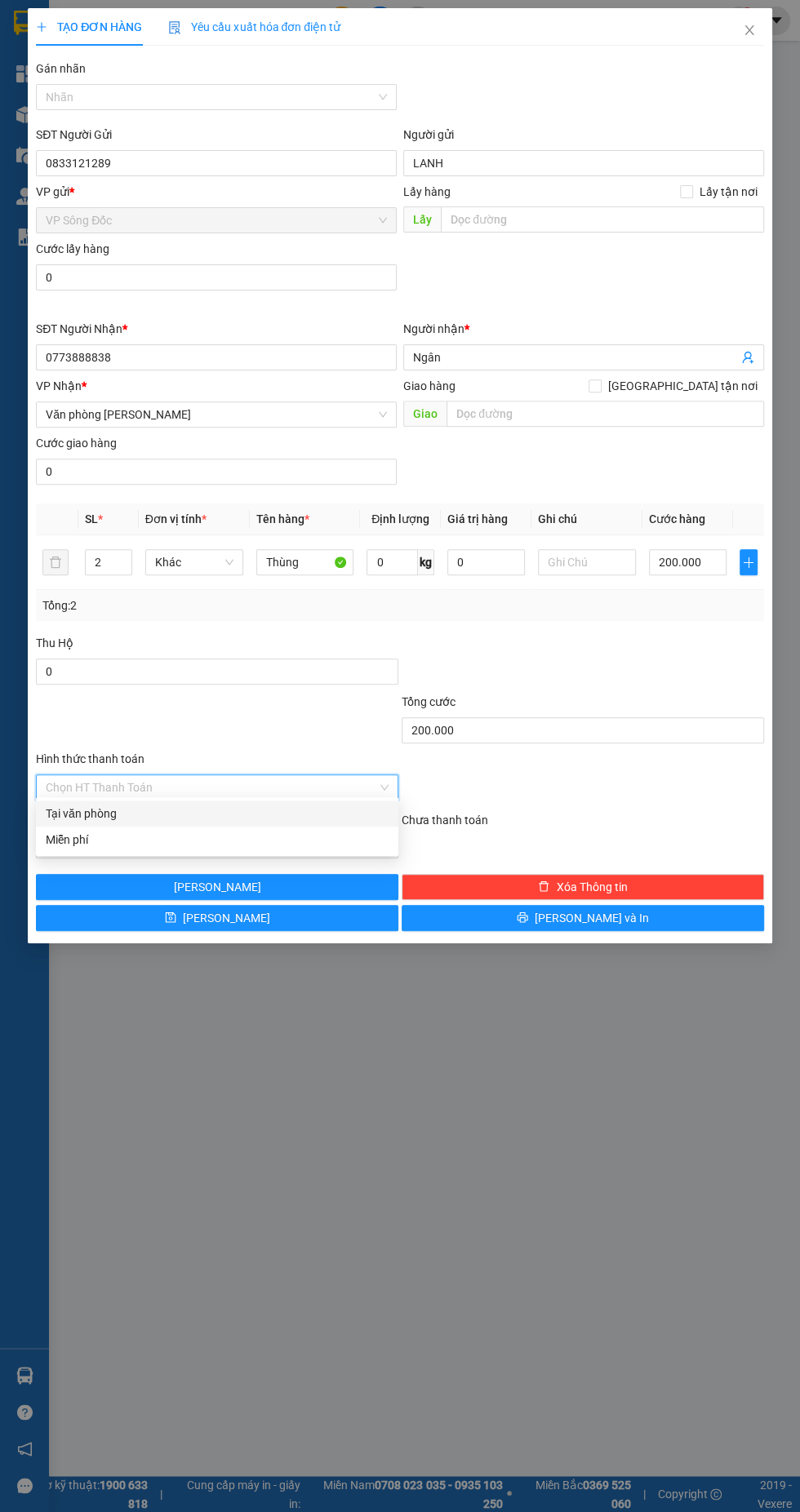
click at [149, 812] on div "Tại văn phòng" at bounding box center [217, 813] width 343 height 18
type input "200.000"
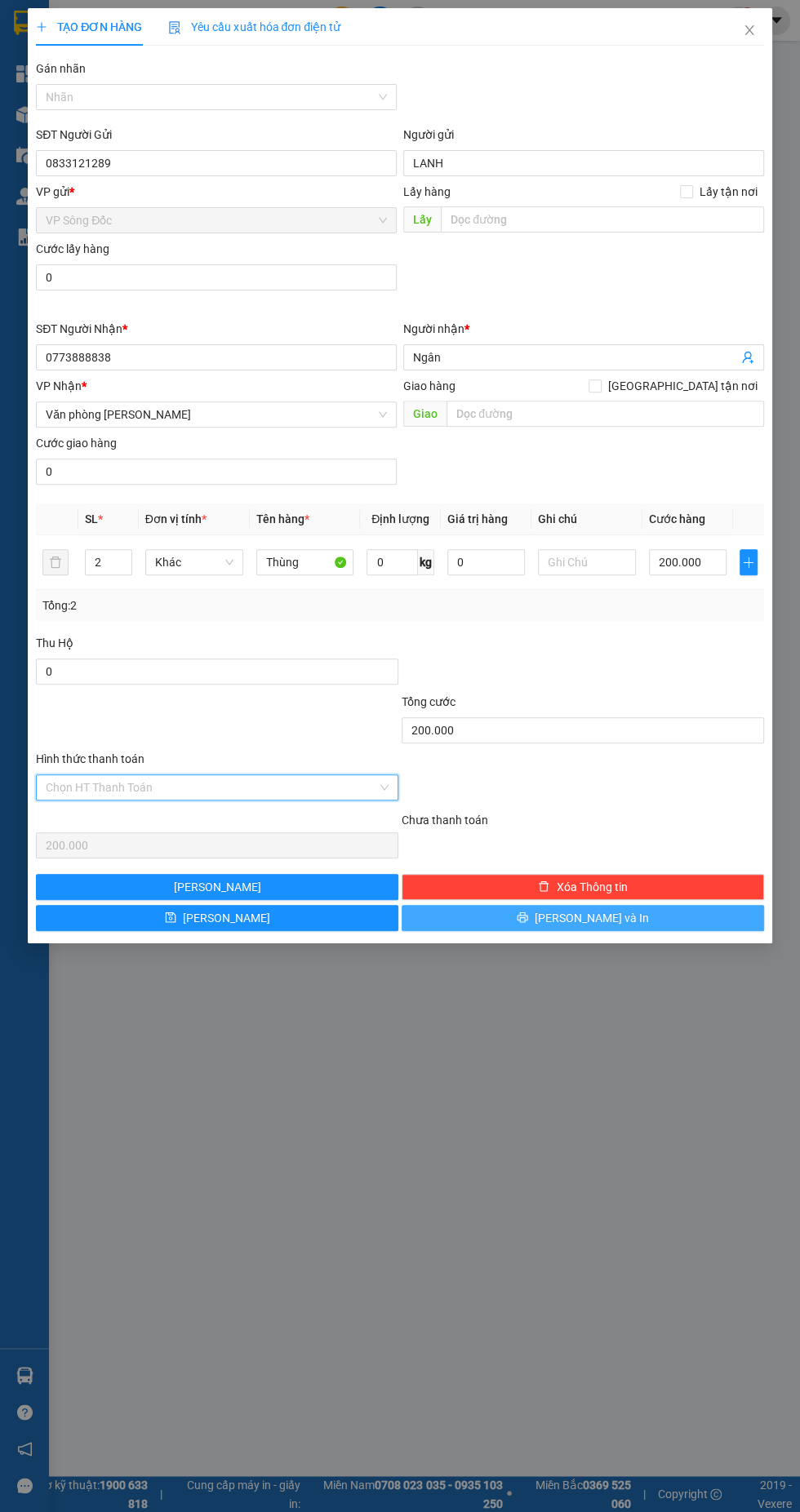
click at [607, 916] on span "[PERSON_NAME] và In" at bounding box center [591, 918] width 114 height 18
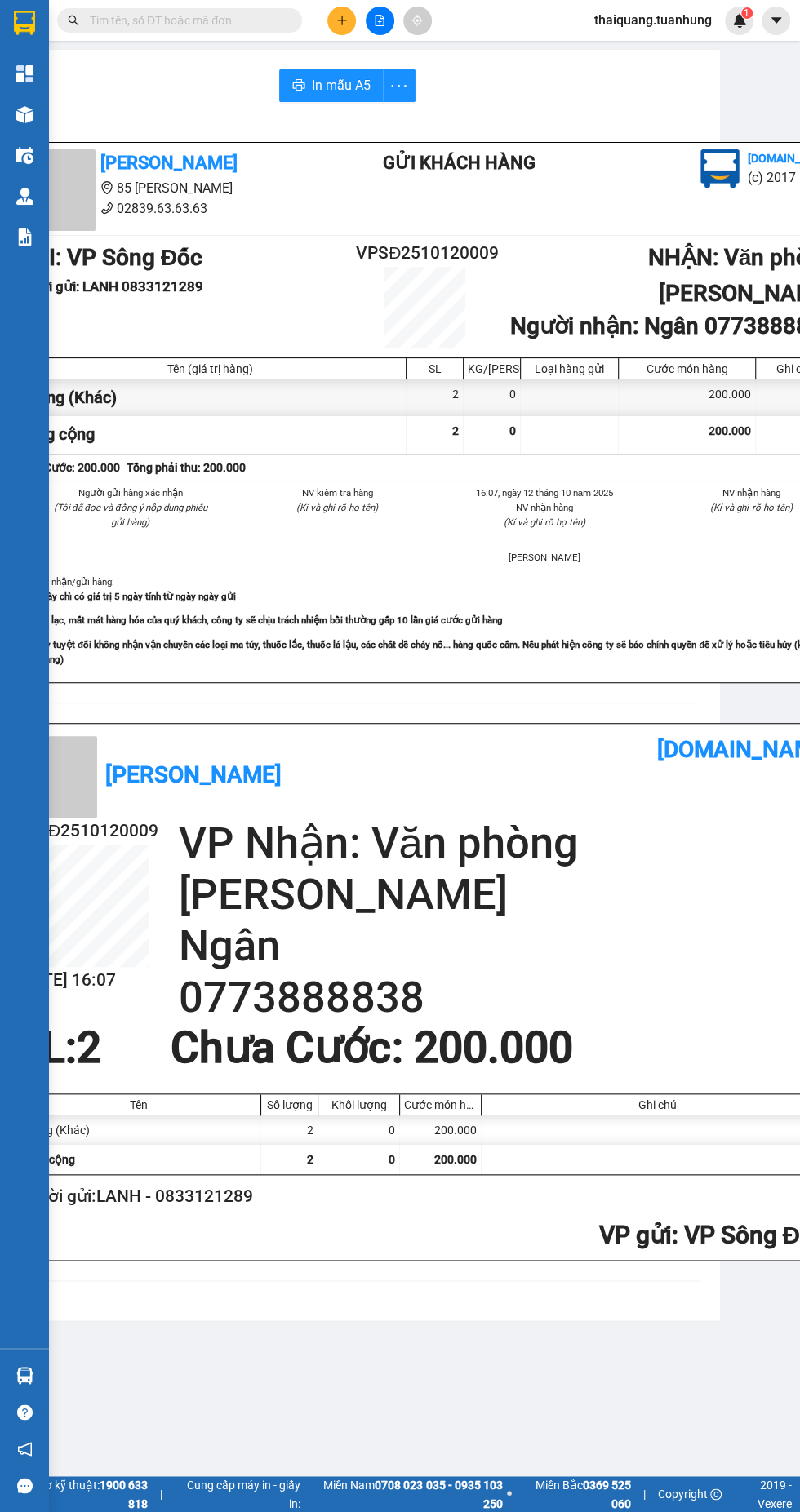
scroll to position [0, 113]
